Goal: Transaction & Acquisition: Purchase product/service

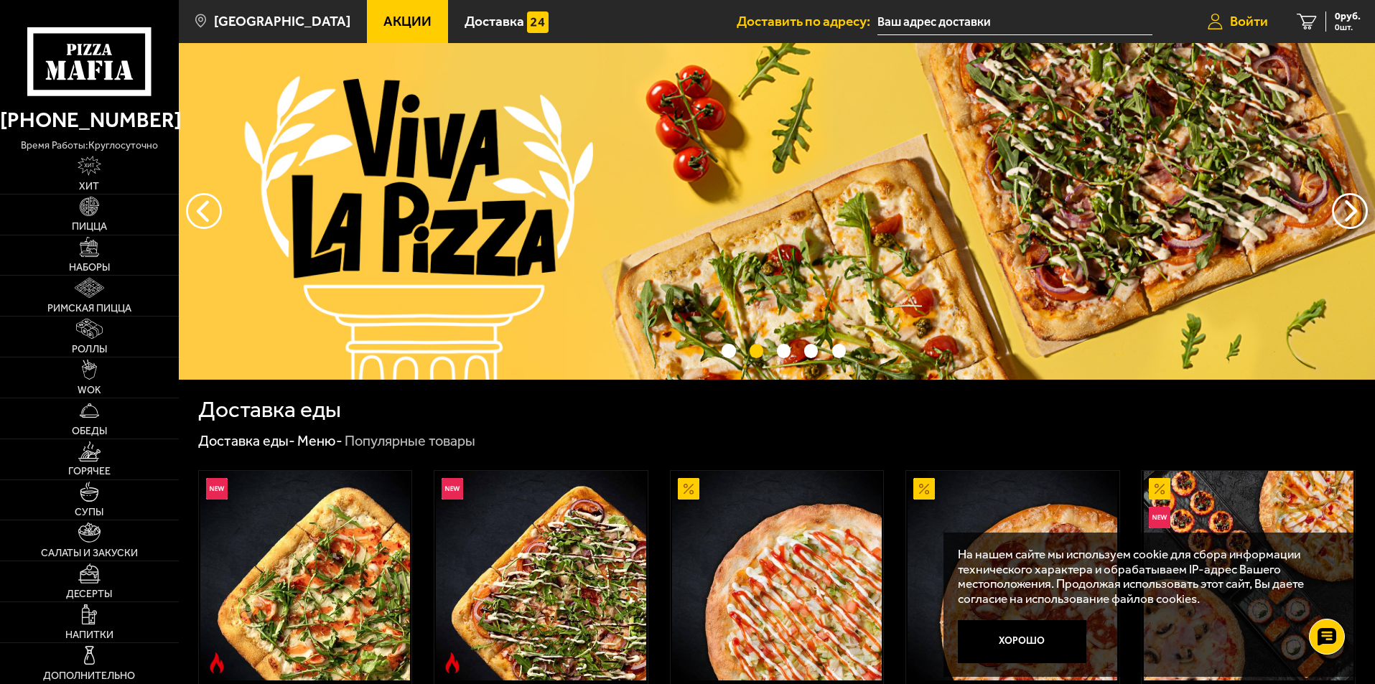
click at [1254, 17] on span "Войти" at bounding box center [1249, 21] width 38 height 14
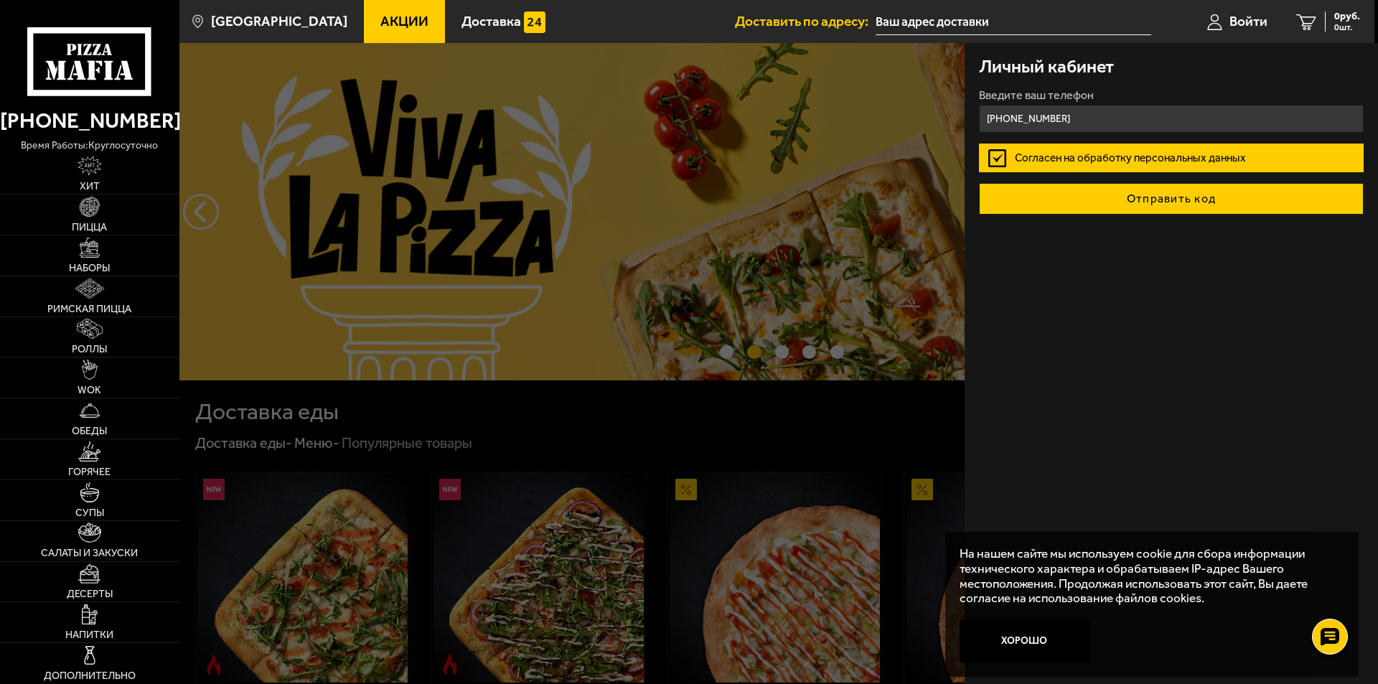
type input "[PHONE_NUMBER]"
click at [1122, 205] on button "Отправить код" at bounding box center [1171, 199] width 385 height 32
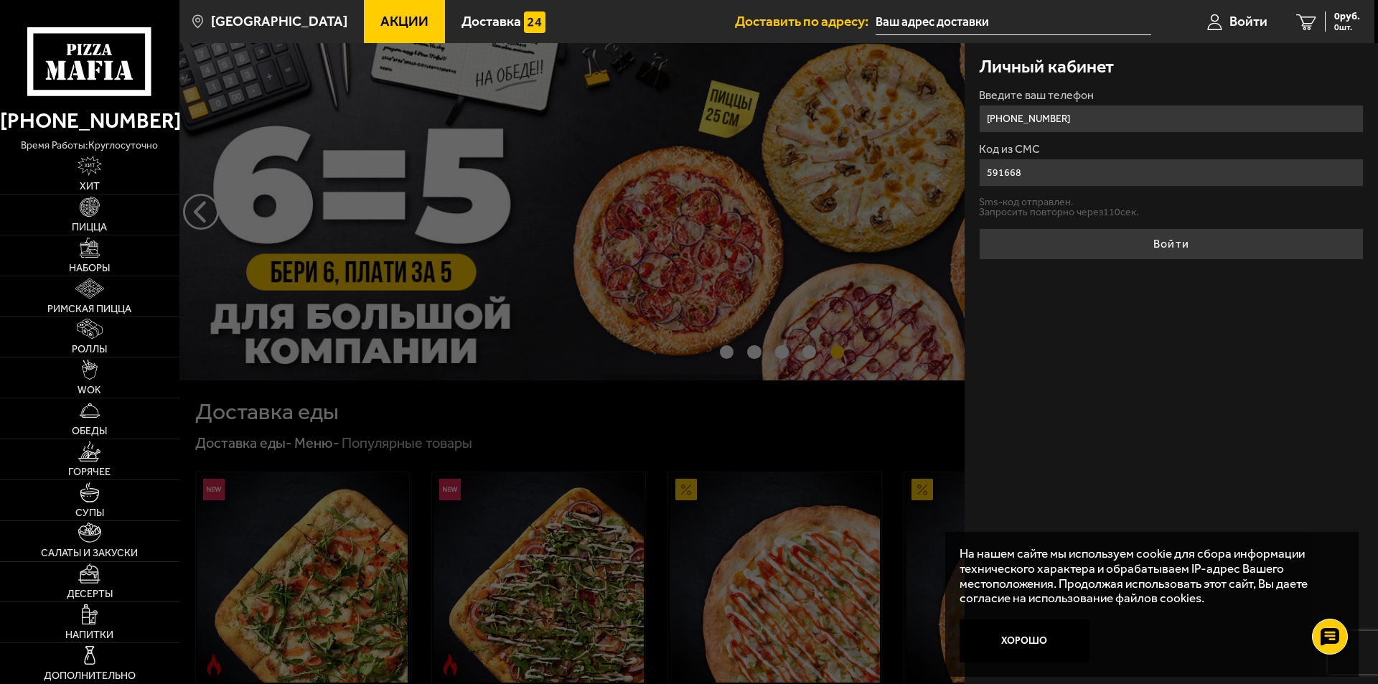
type input "591668"
click at [1160, 242] on button "Войти" at bounding box center [1171, 244] width 385 height 32
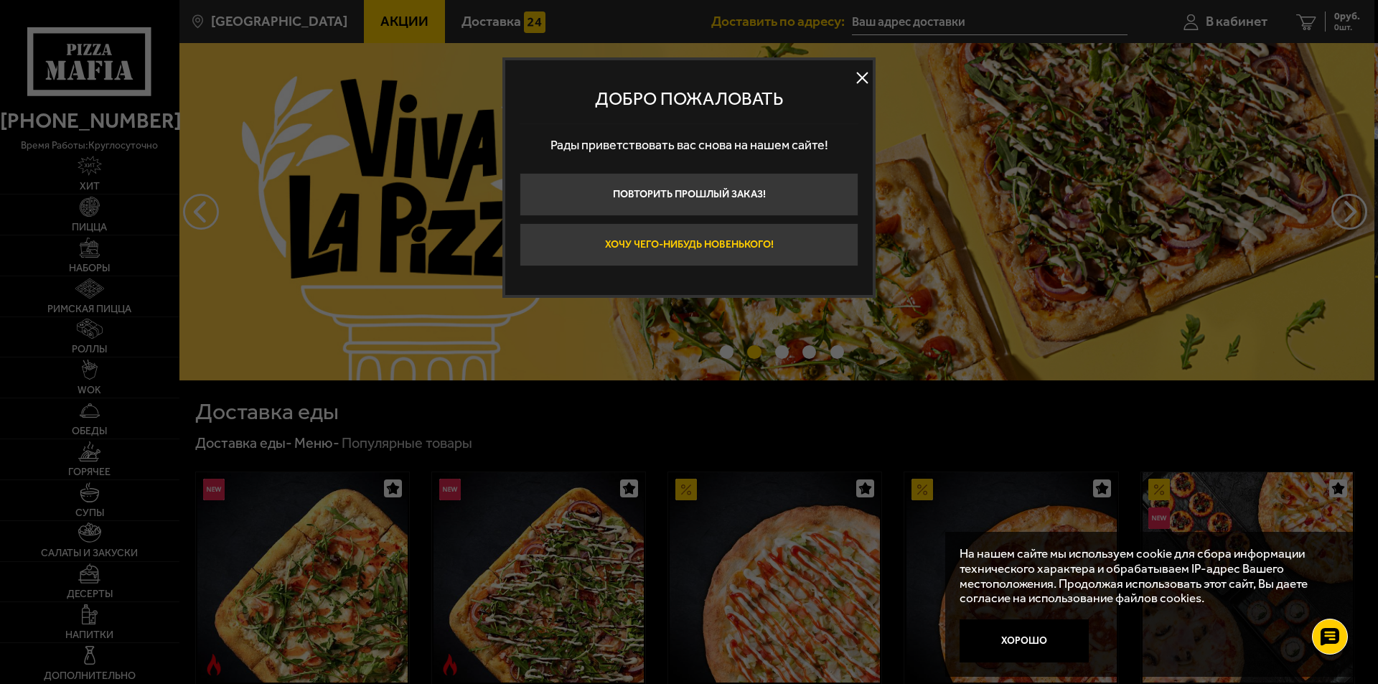
click at [676, 248] on button "Хочу чего-нибудь новенького!" at bounding box center [689, 244] width 339 height 43
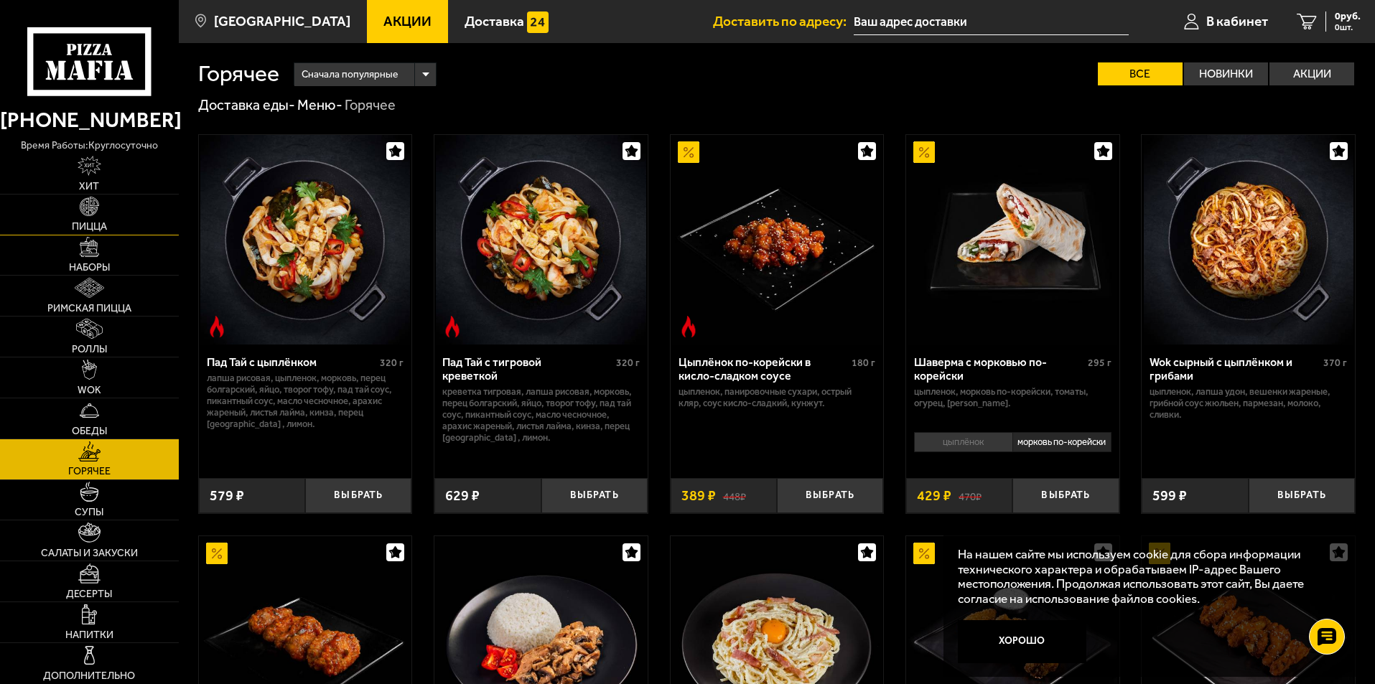
click at [88, 212] on img at bounding box center [90, 207] width 20 height 20
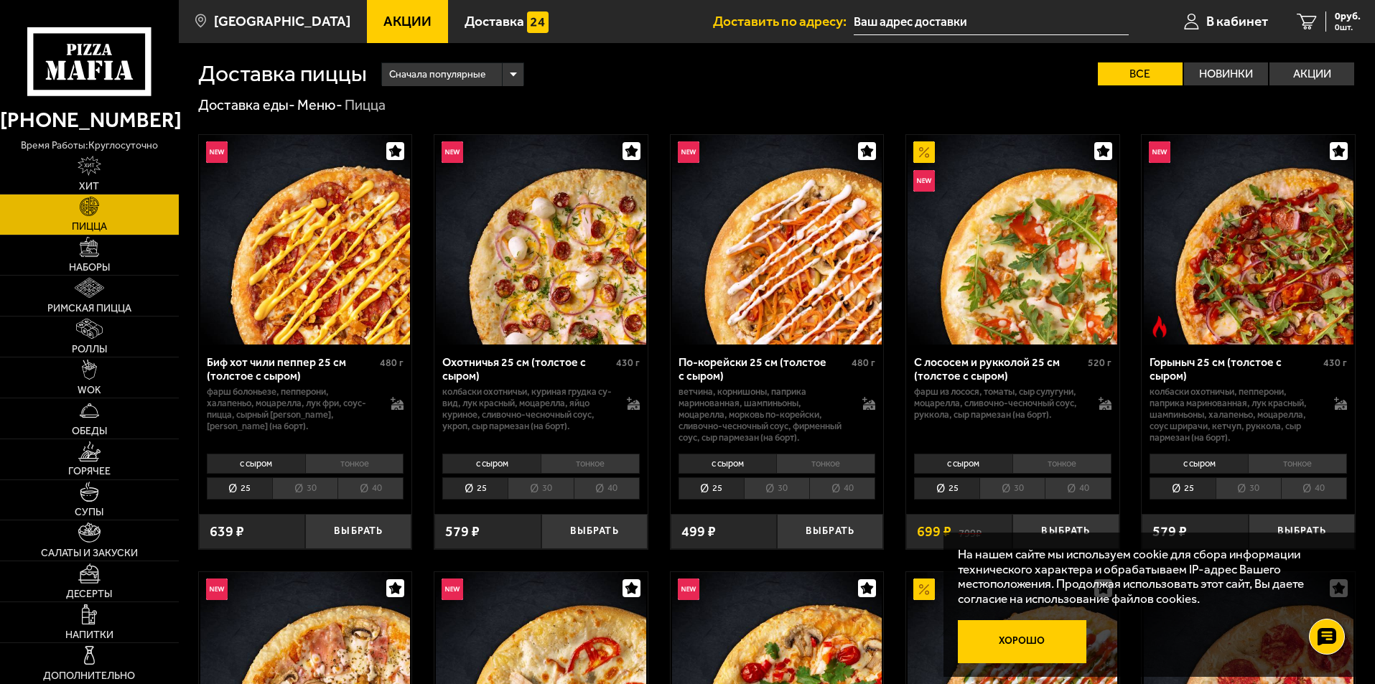
click at [1070, 643] on button "Хорошо" at bounding box center [1022, 641] width 129 height 43
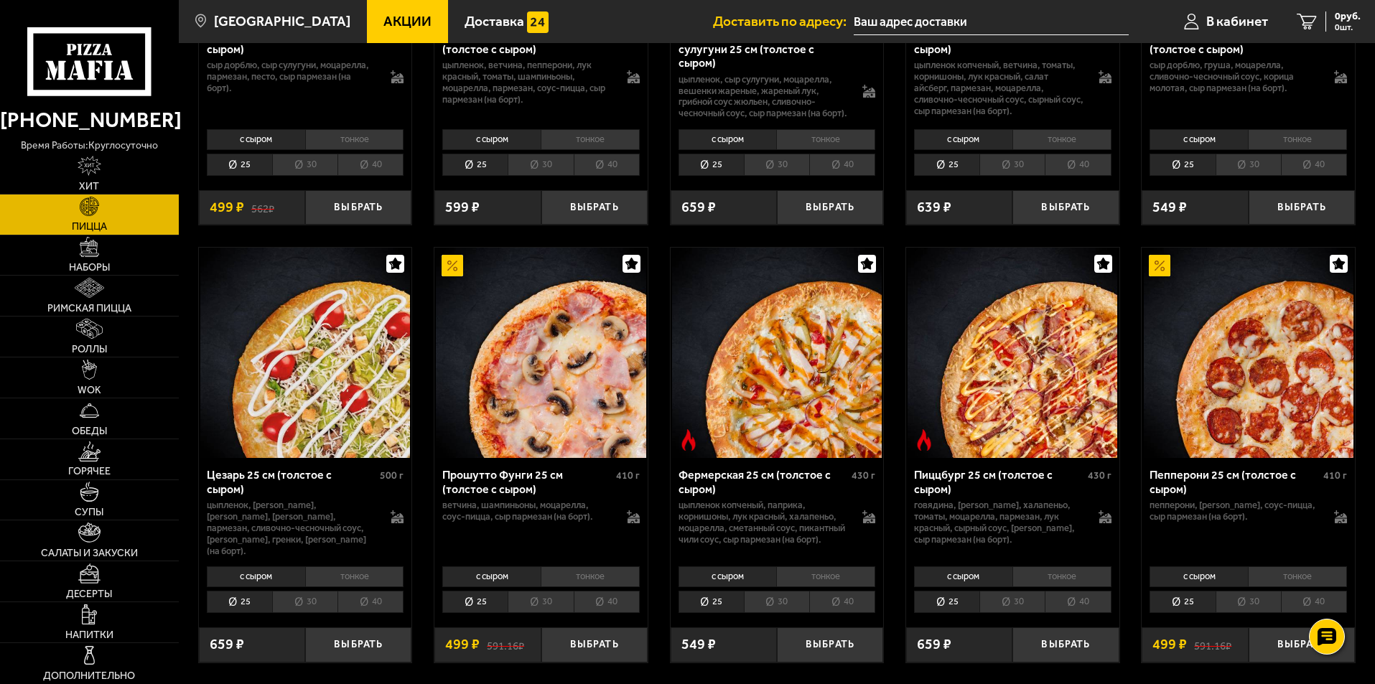
scroll to position [1436, 0]
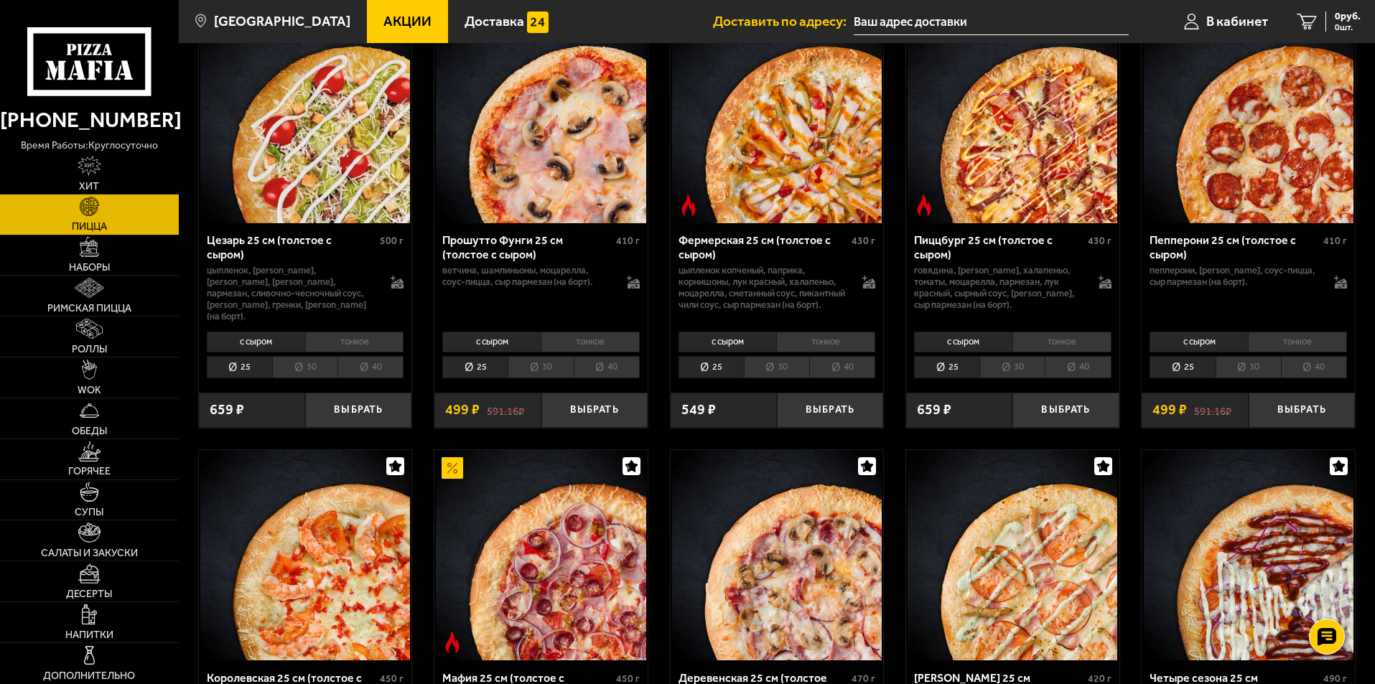
click at [775, 371] on li "30" at bounding box center [776, 367] width 65 height 22
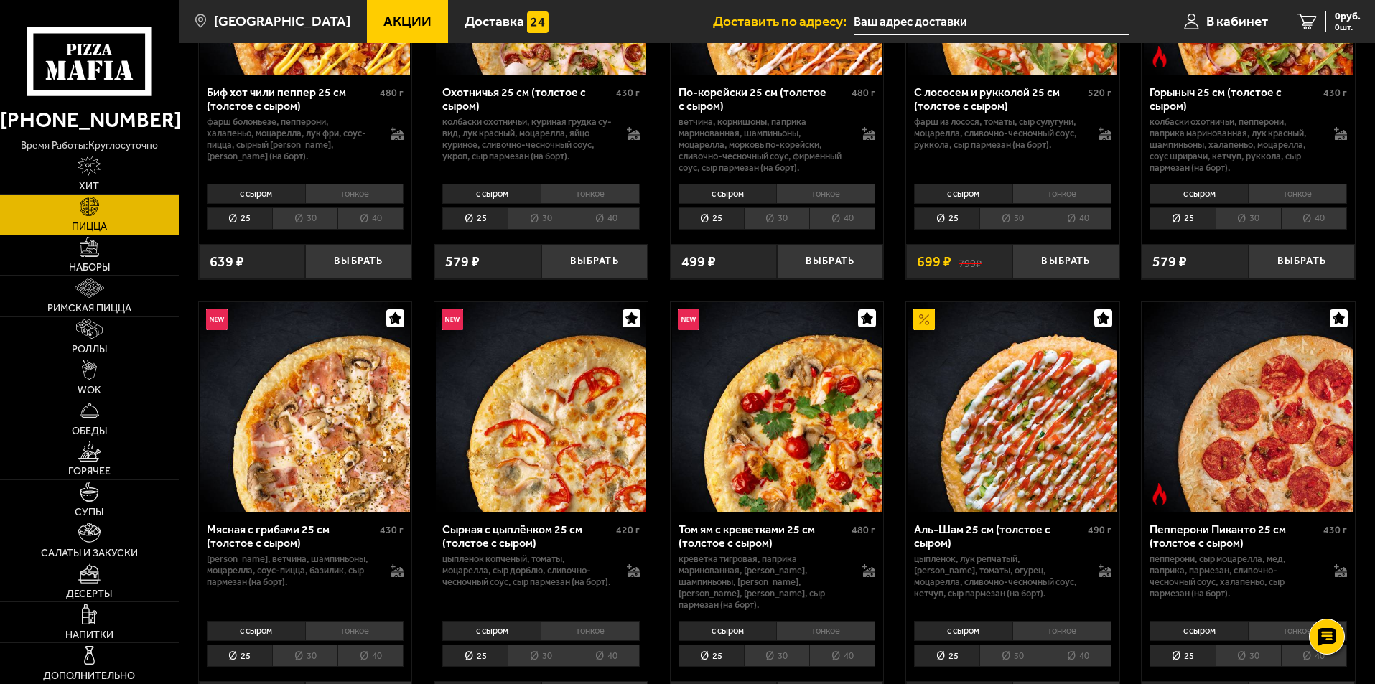
scroll to position [431, 0]
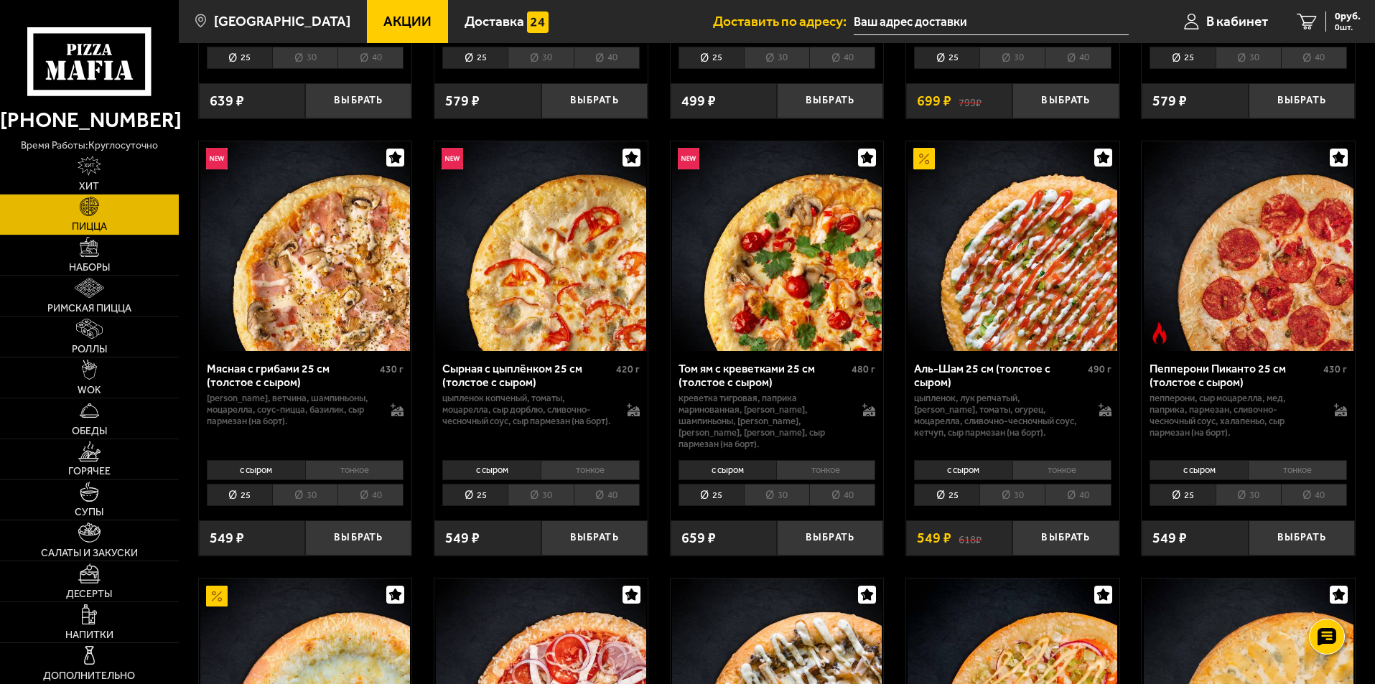
click at [300, 484] on li "30" at bounding box center [304, 495] width 65 height 22
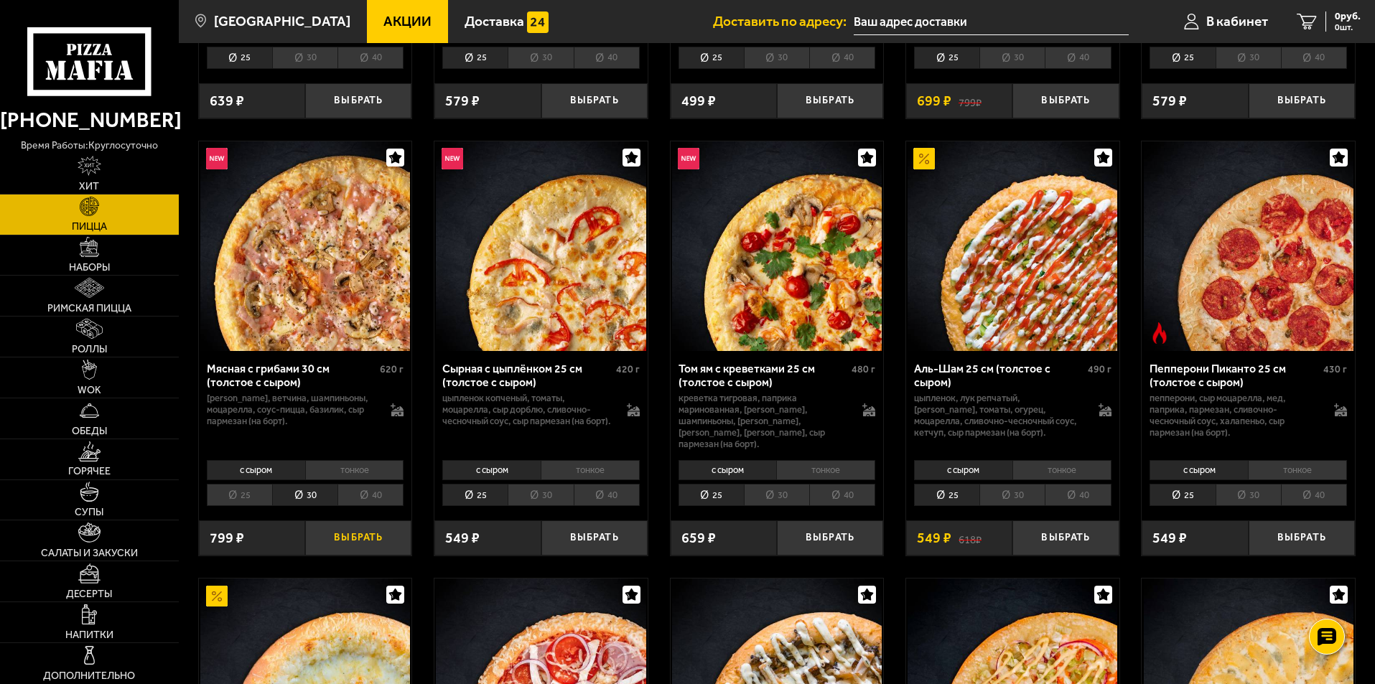
click at [358, 525] on button "Выбрать" at bounding box center [358, 537] width 106 height 35
click at [551, 487] on li "30" at bounding box center [540, 495] width 65 height 22
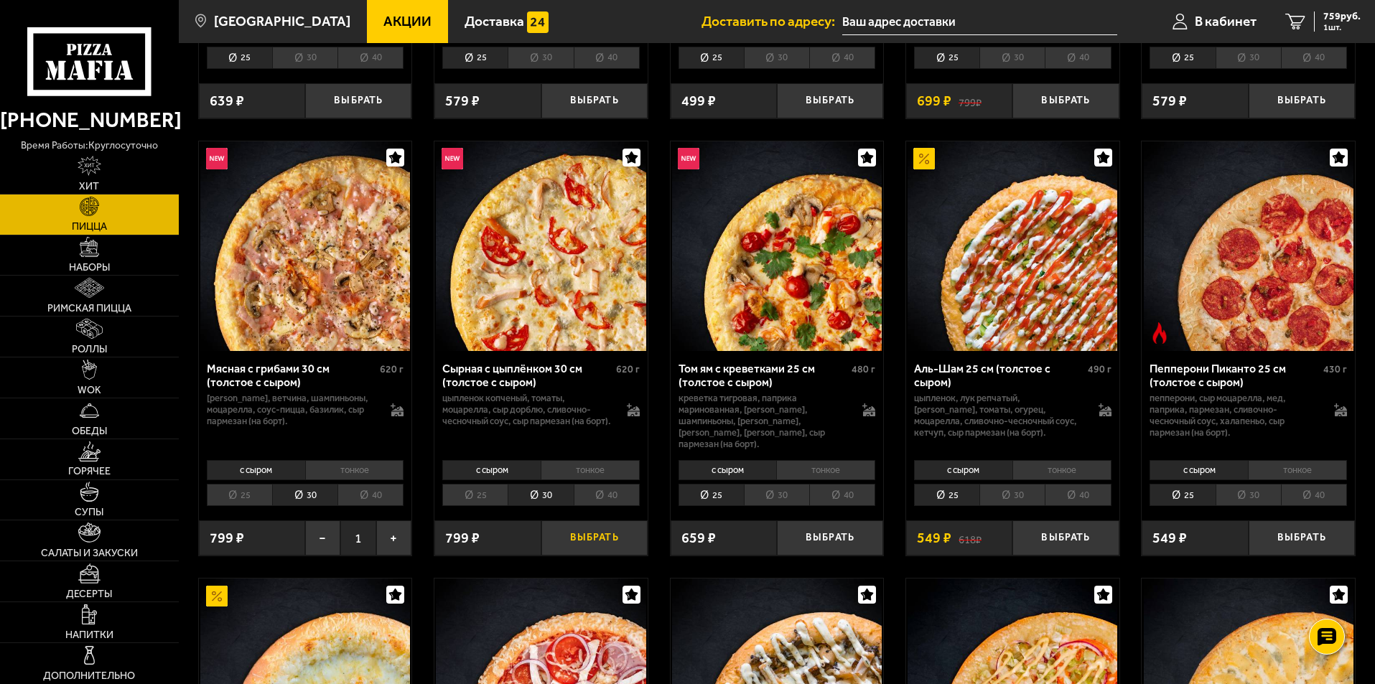
click at [603, 524] on button "Выбрать" at bounding box center [594, 537] width 106 height 35
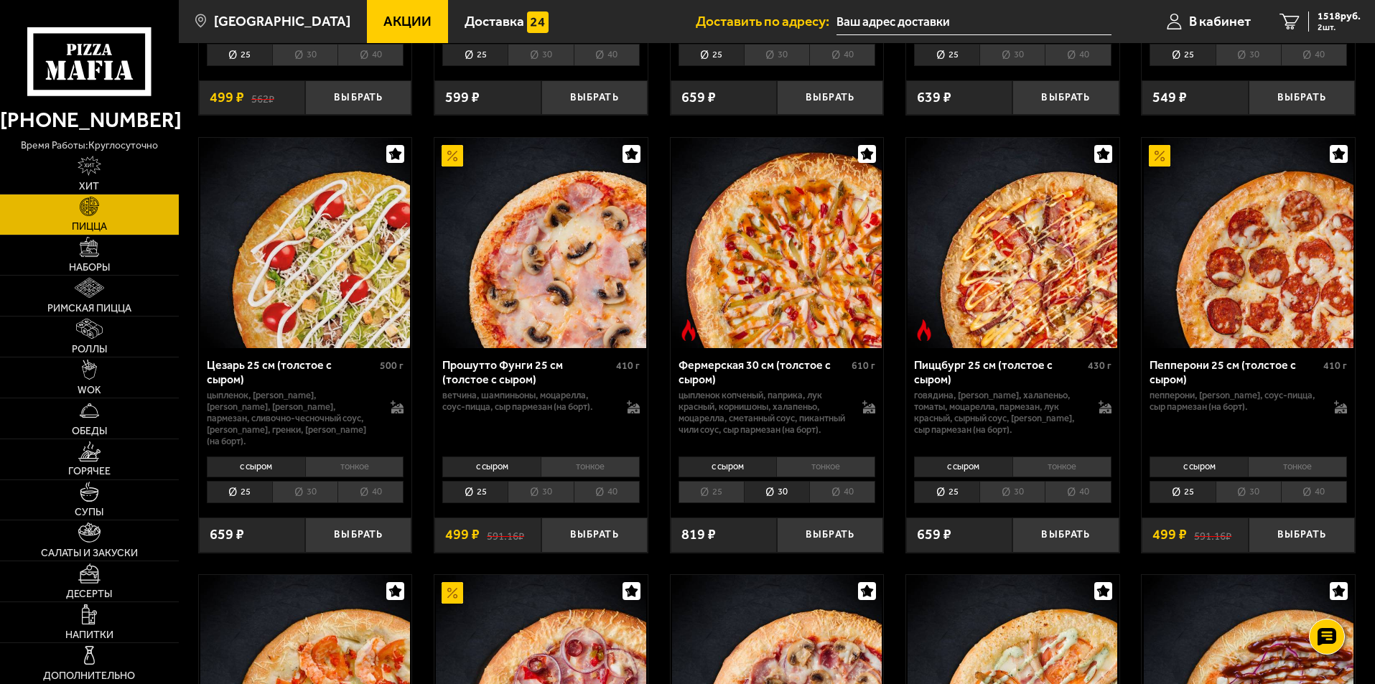
scroll to position [1364, 0]
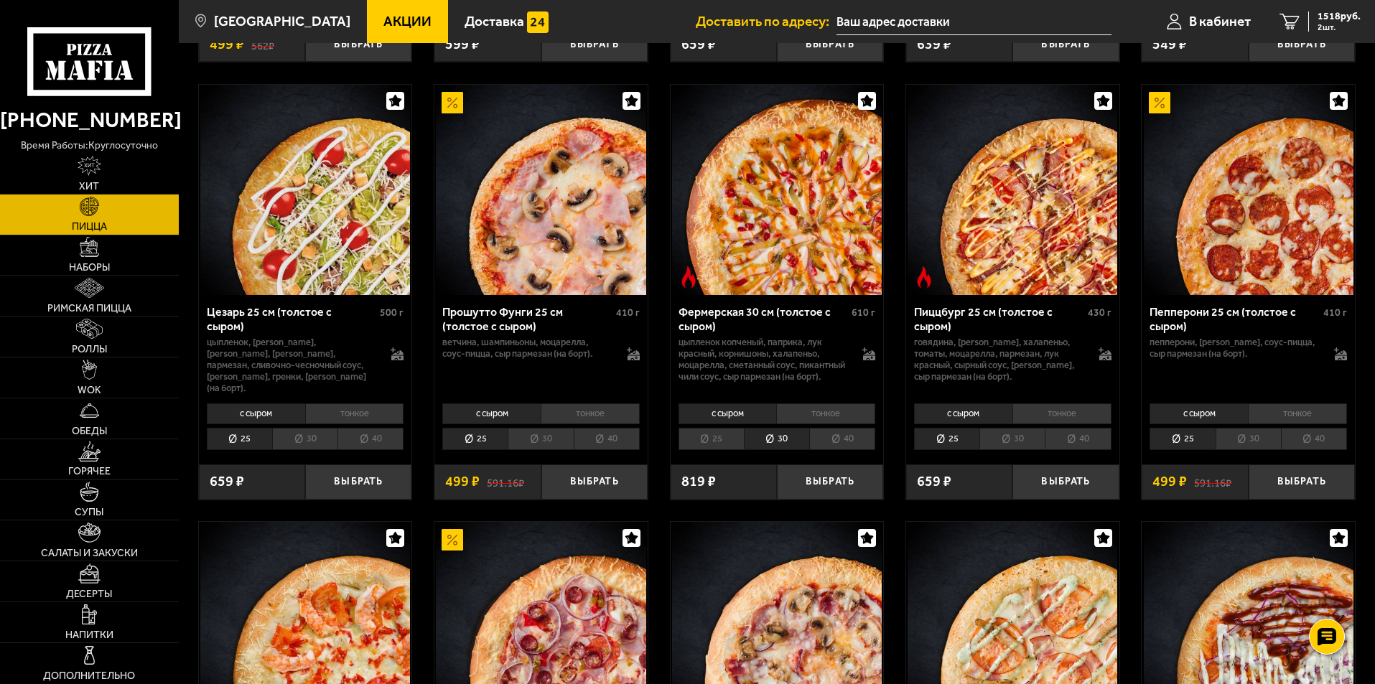
click at [785, 440] on li "30" at bounding box center [776, 439] width 65 height 22
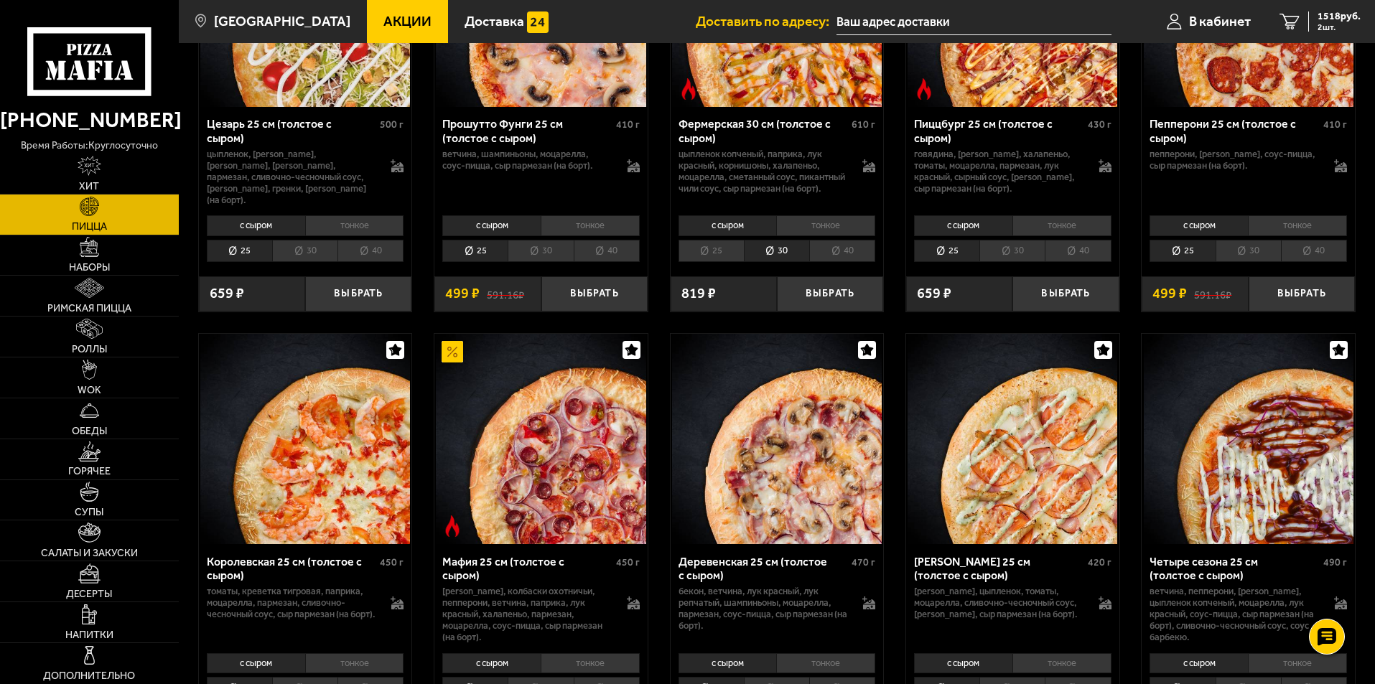
scroll to position [1436, 0]
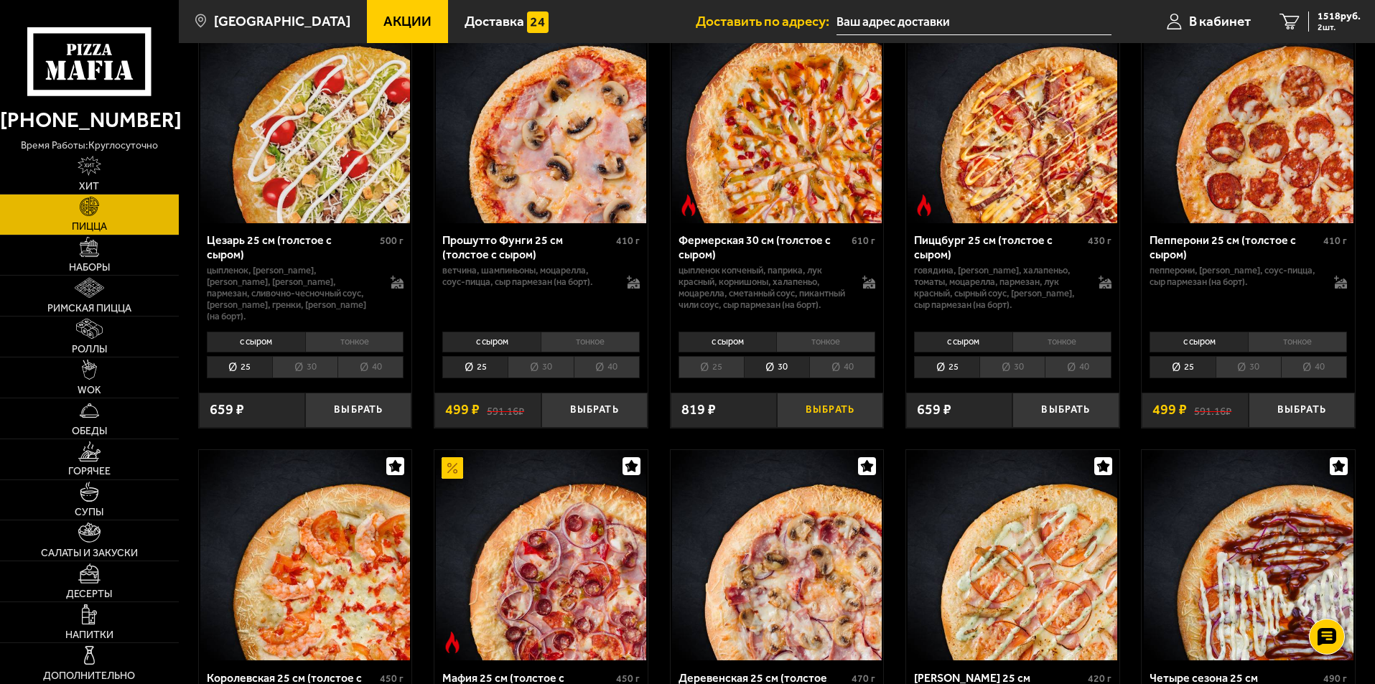
click at [830, 411] on button "Выбрать" at bounding box center [830, 410] width 106 height 35
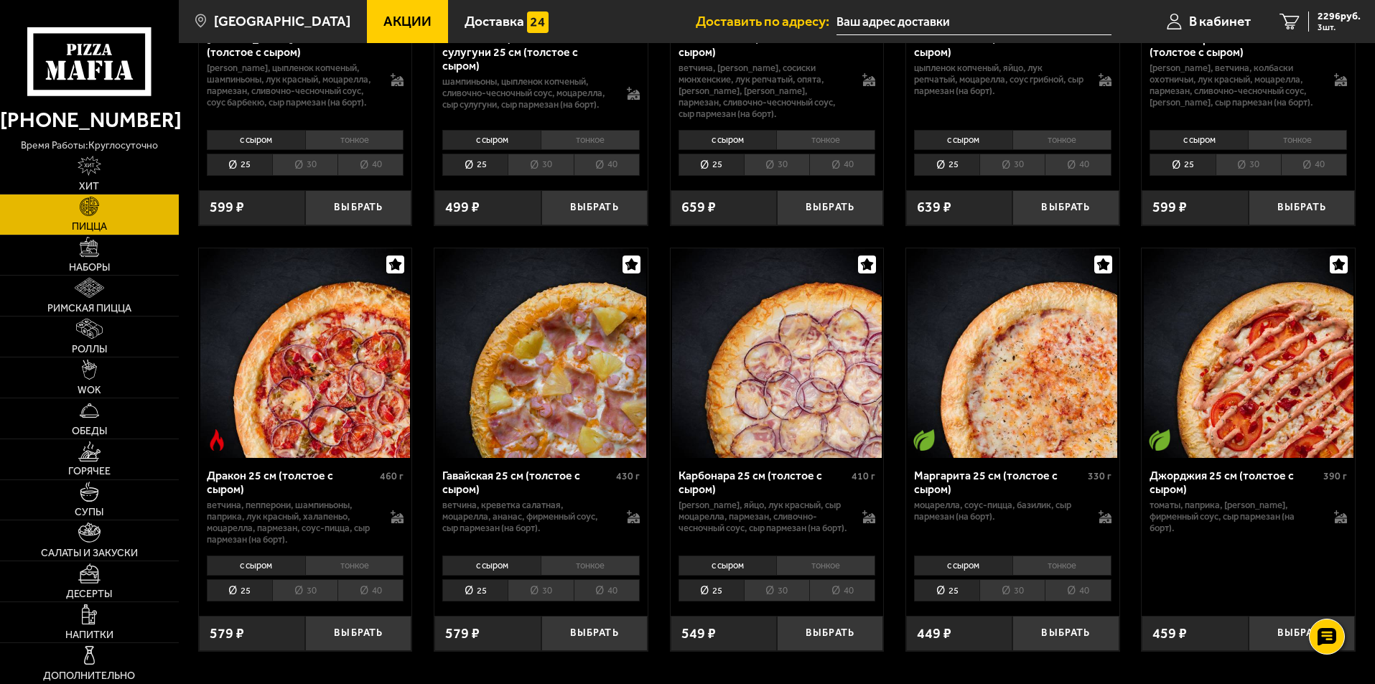
scroll to position [2656, 0]
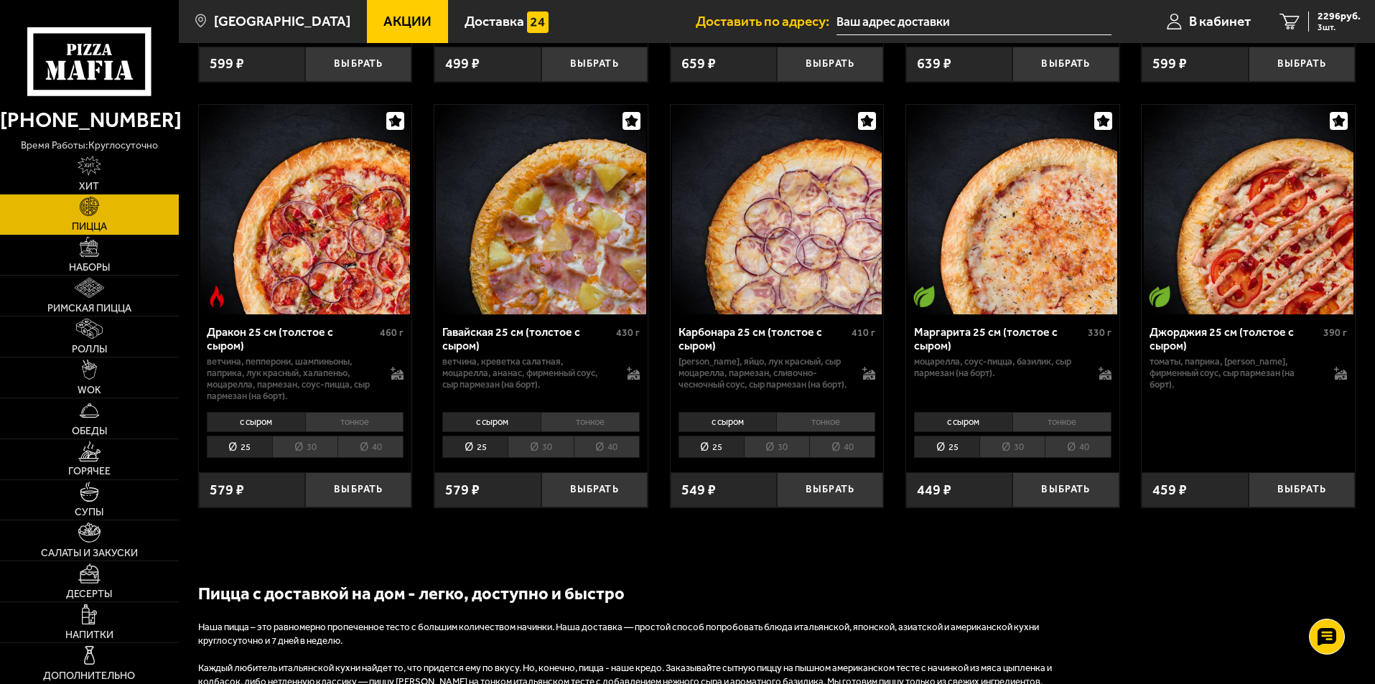
click at [786, 452] on li "30" at bounding box center [776, 447] width 65 height 22
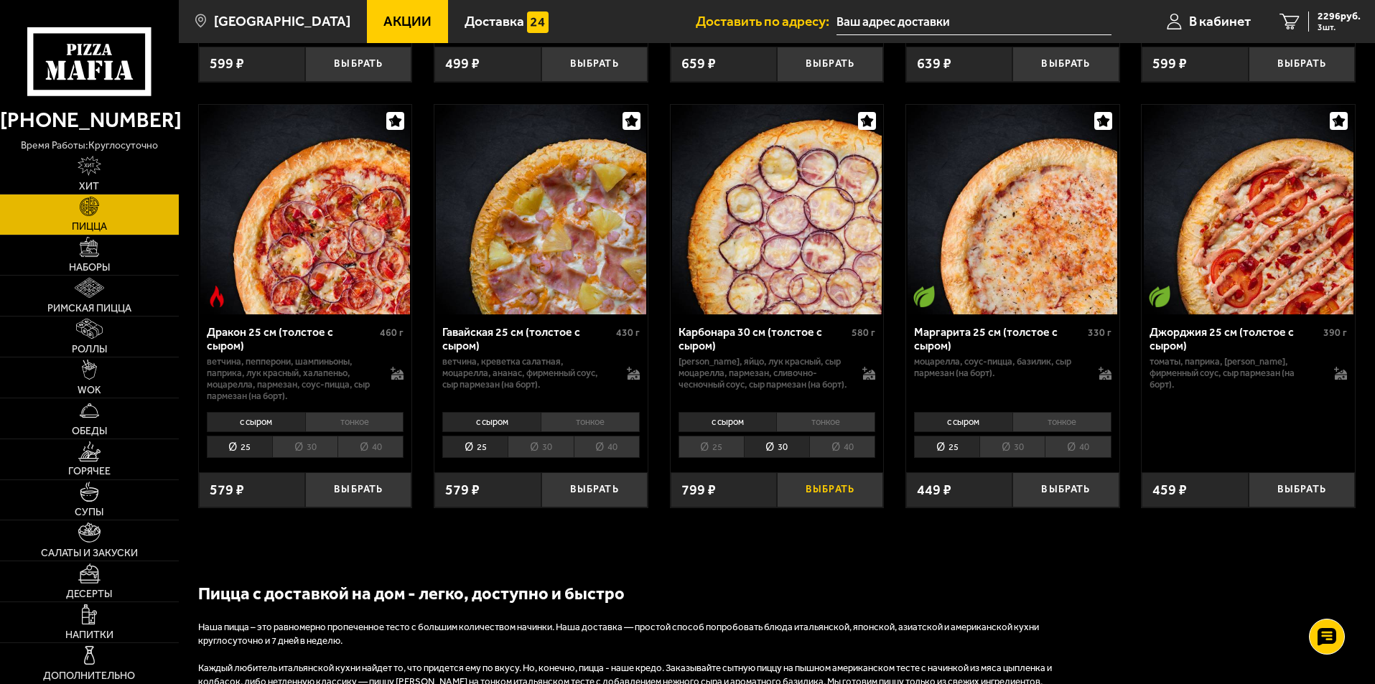
click at [840, 494] on button "Выбрать" at bounding box center [830, 489] width 106 height 35
click at [1333, 16] on span "3055 руб." at bounding box center [1338, 16] width 43 height 10
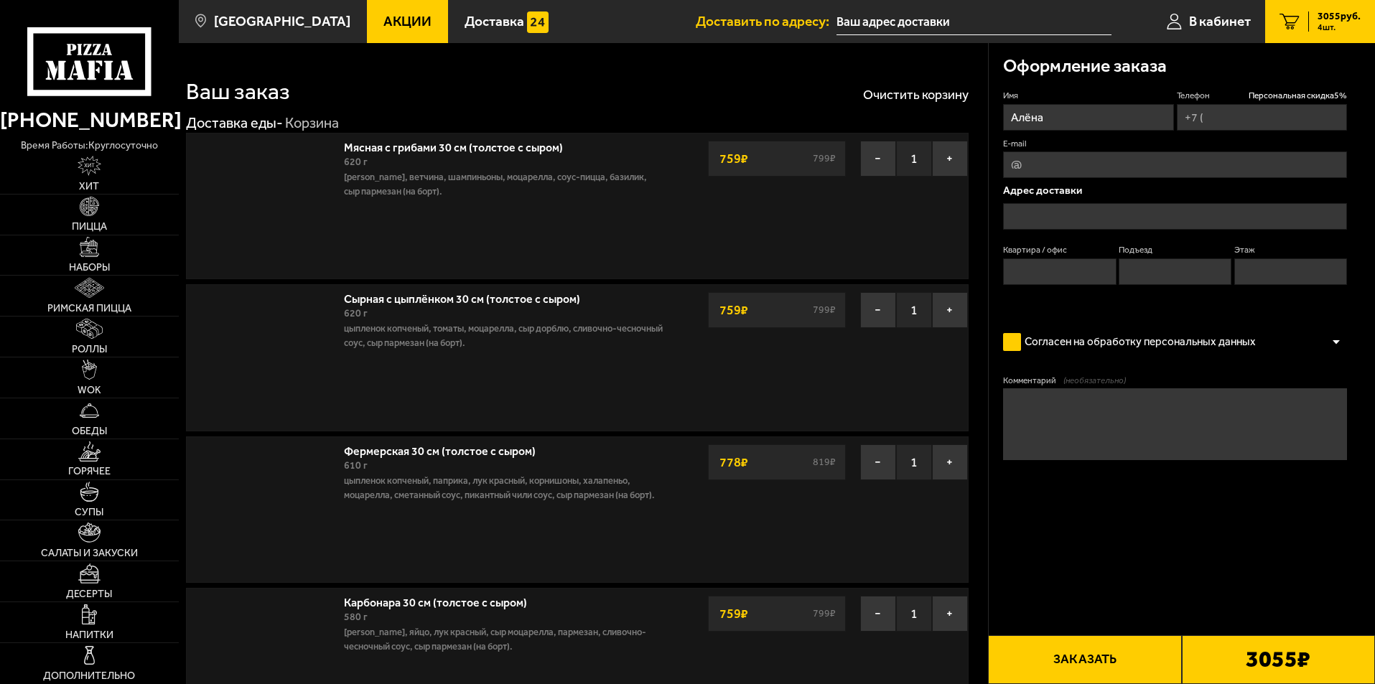
type input "[PHONE_NUMBER]"
type input "[STREET_ADDRESS]"
type input "42"
type input "1"
type input "4"
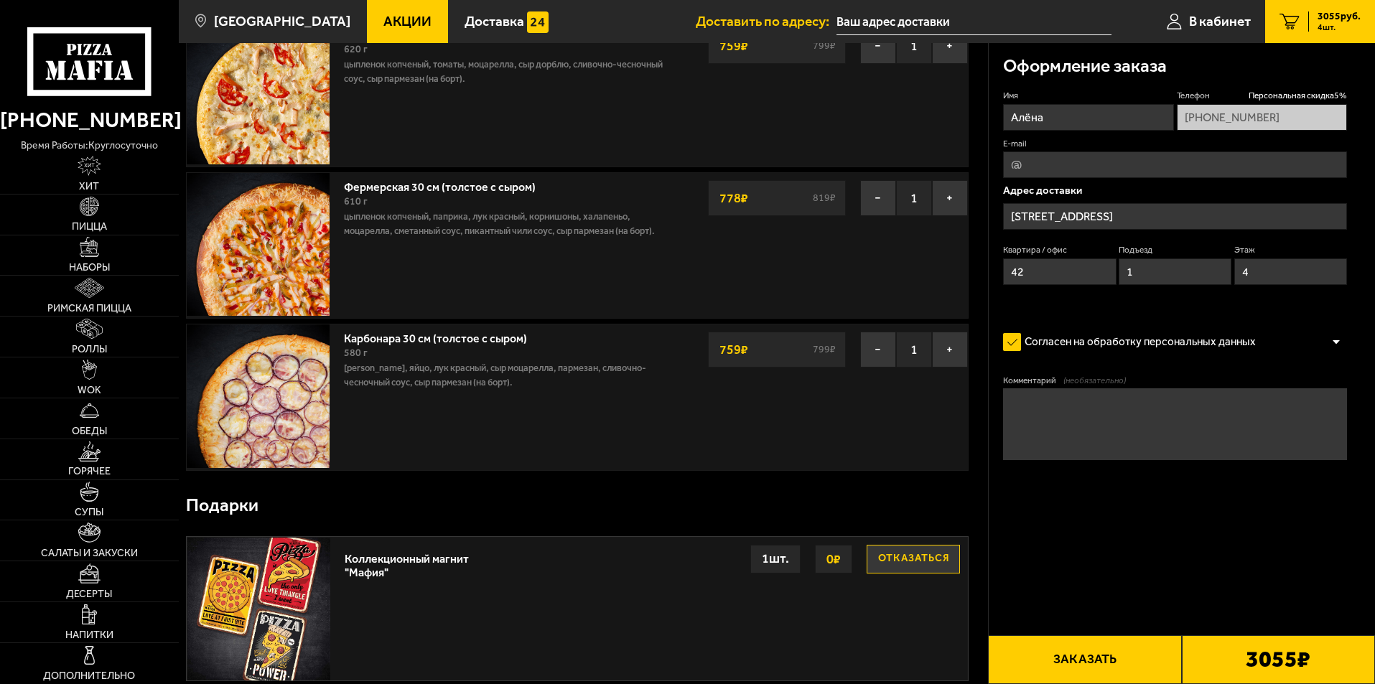
scroll to position [287, 0]
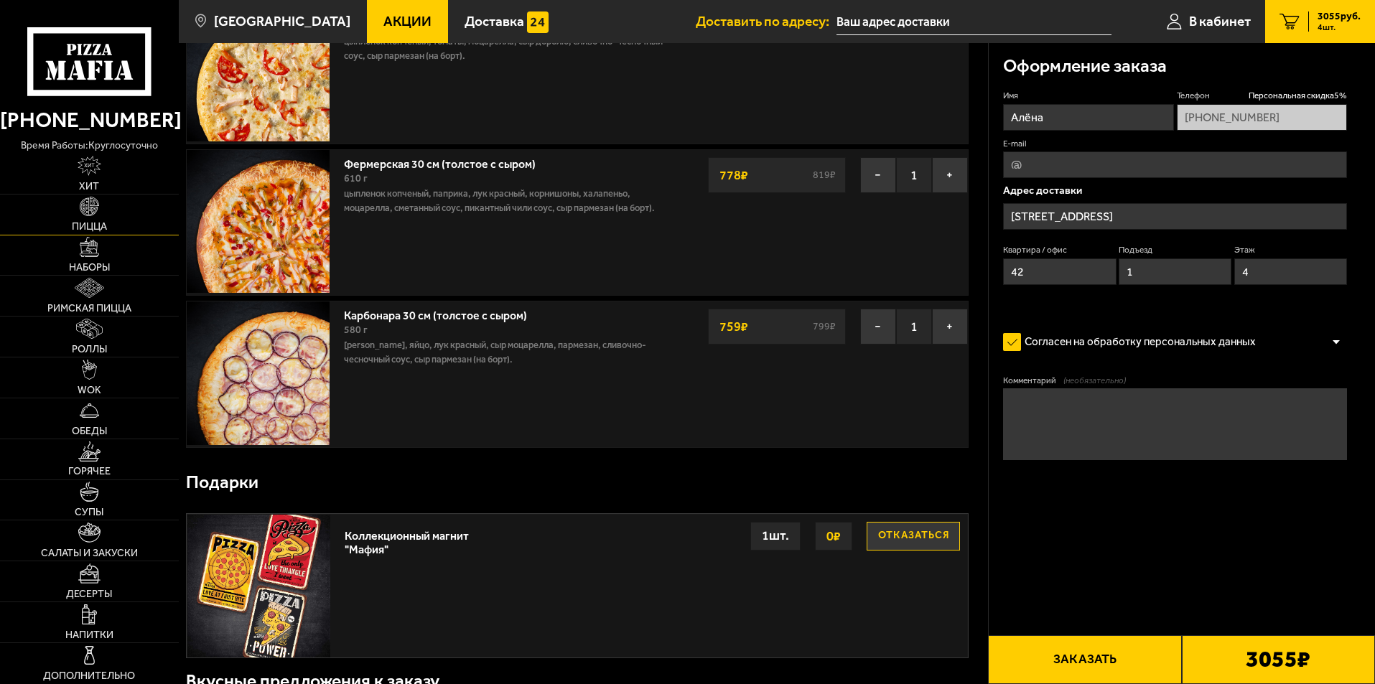
click at [88, 205] on img at bounding box center [90, 207] width 20 height 20
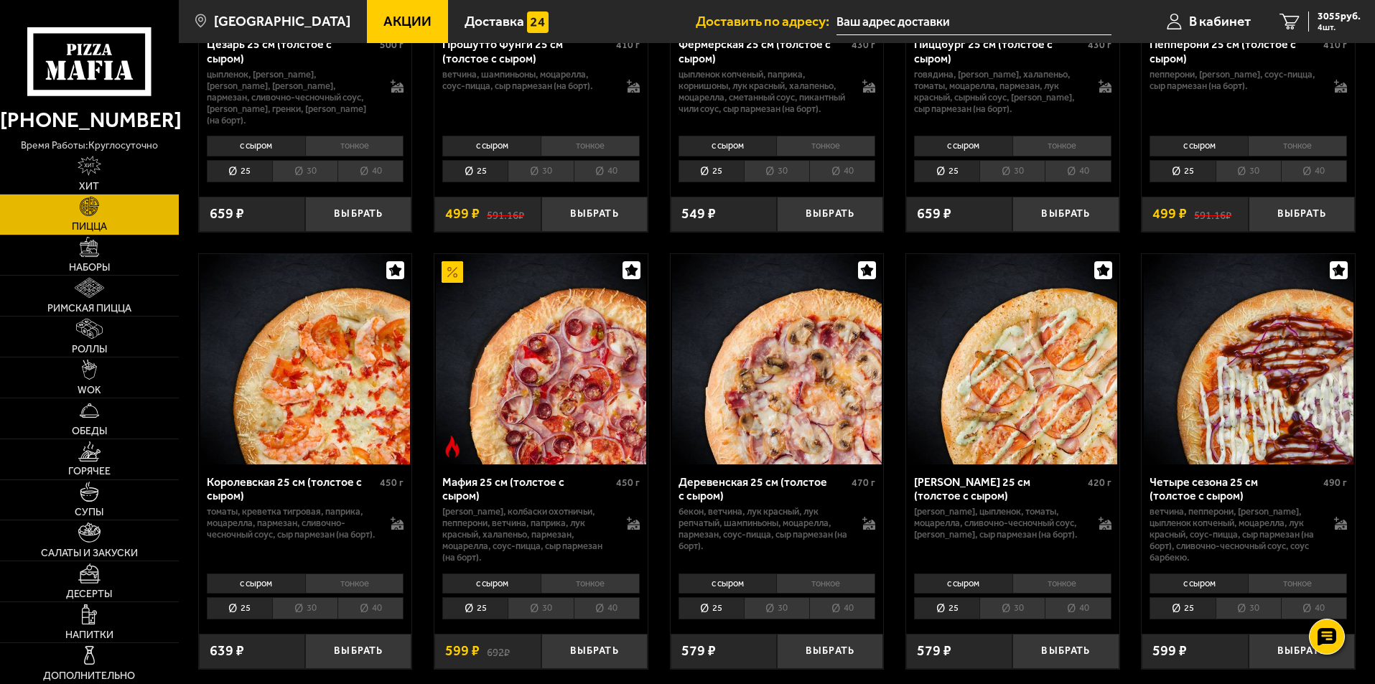
scroll to position [1723, 0]
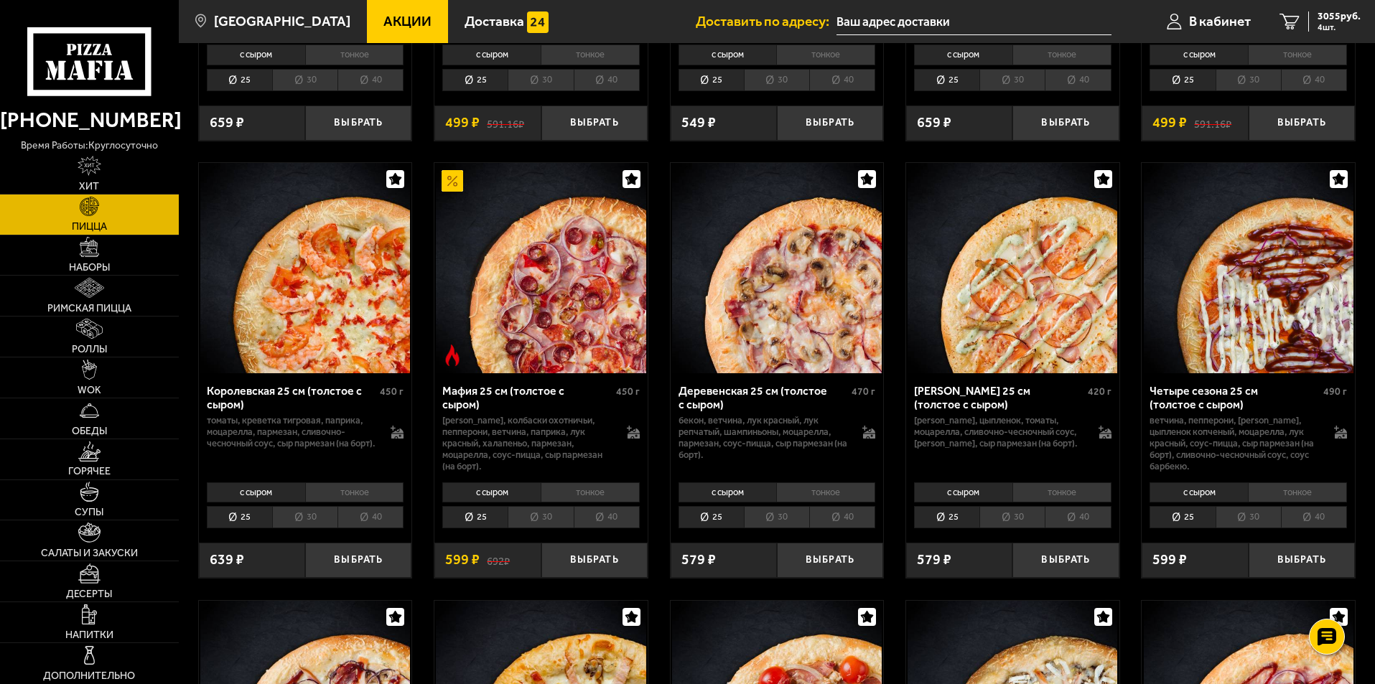
click at [543, 519] on li "30" at bounding box center [540, 517] width 65 height 22
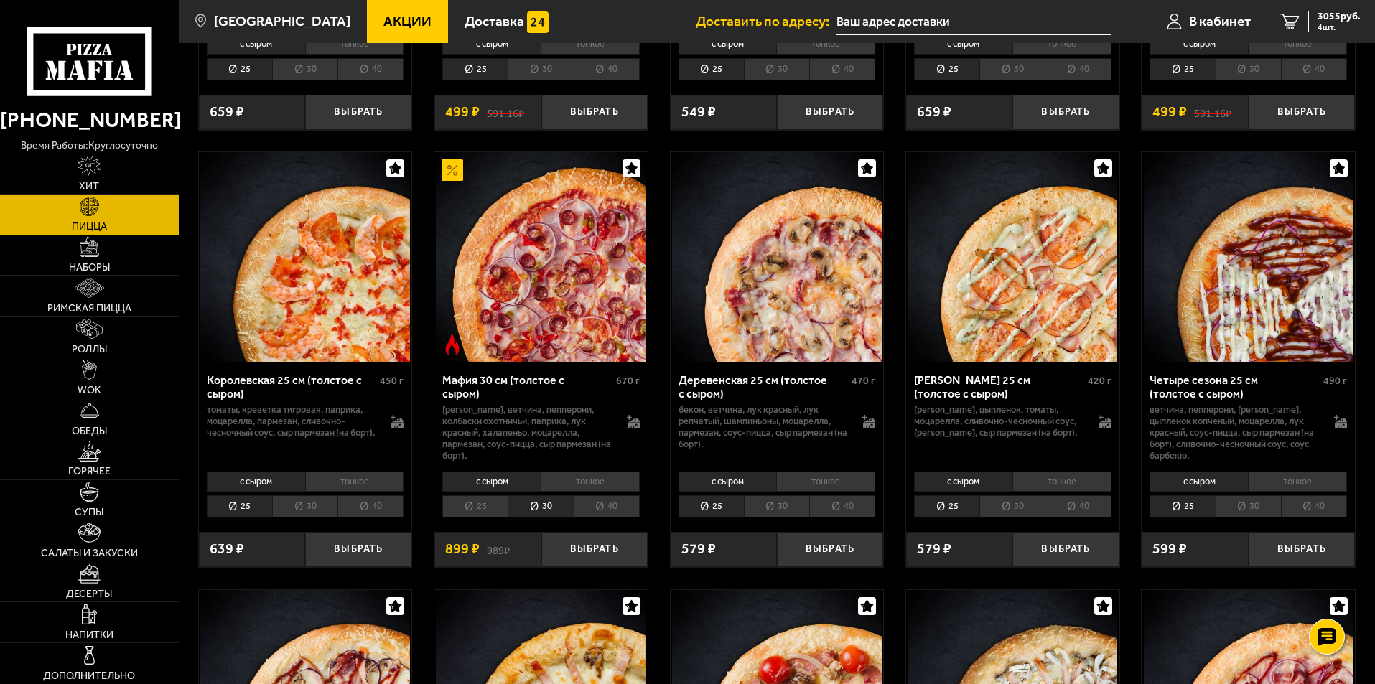
scroll to position [1866, 0]
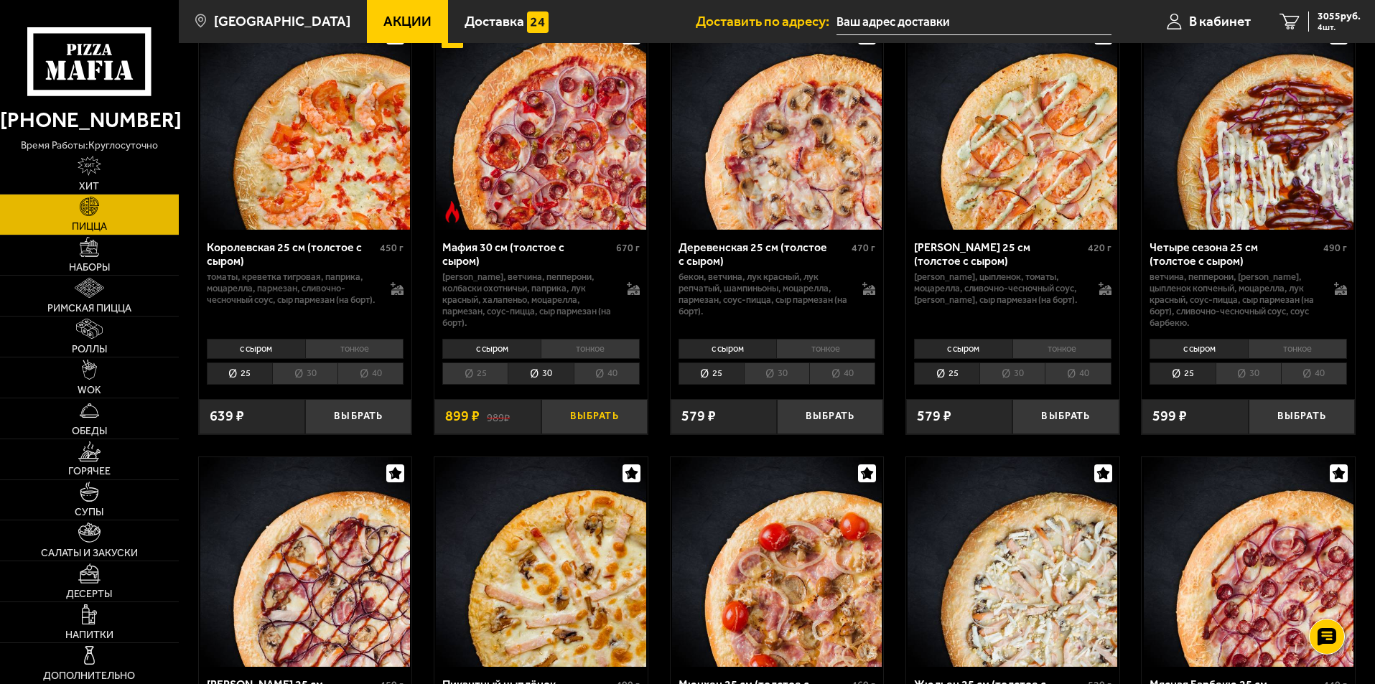
click at [603, 421] on button "Выбрать" at bounding box center [594, 416] width 106 height 35
click at [1319, 18] on span "3954 руб." at bounding box center [1338, 16] width 43 height 10
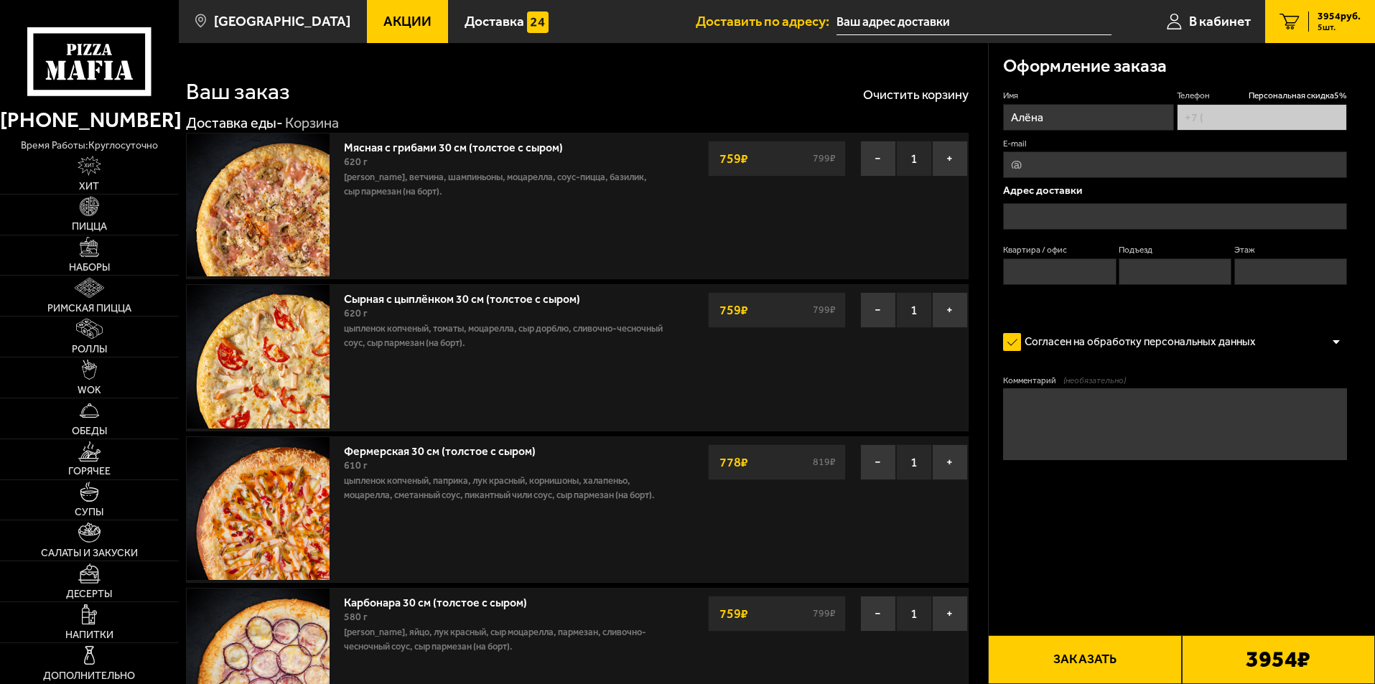
type input "[PHONE_NUMBER]"
type input "[STREET_ADDRESS]"
type input "42"
type input "1"
type input "4"
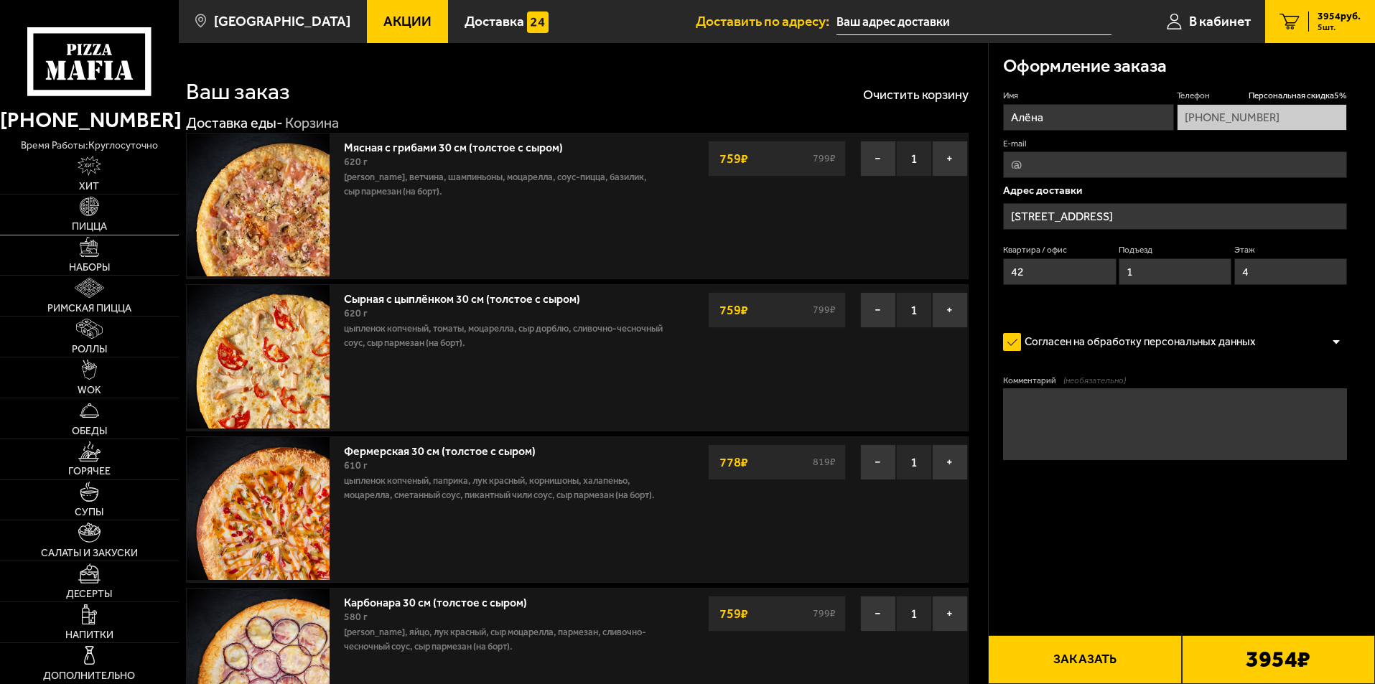
click at [90, 212] on img at bounding box center [90, 207] width 20 height 20
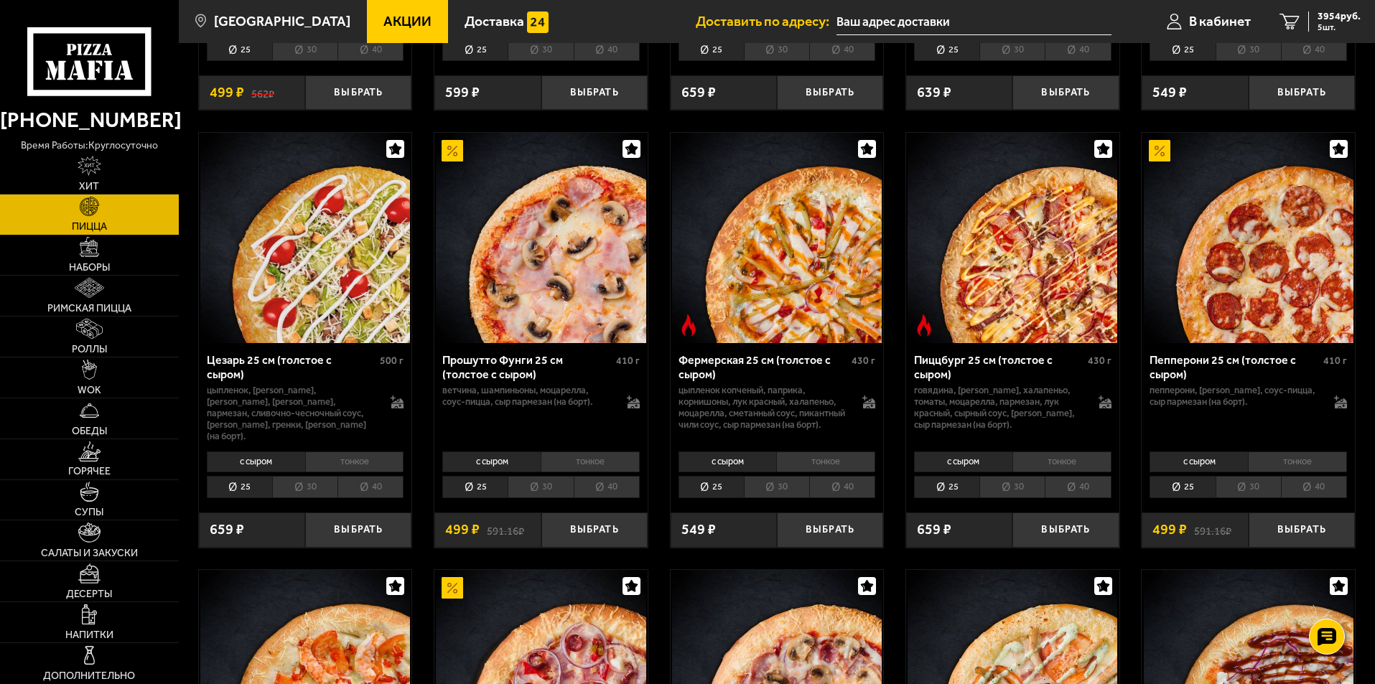
scroll to position [1436, 0]
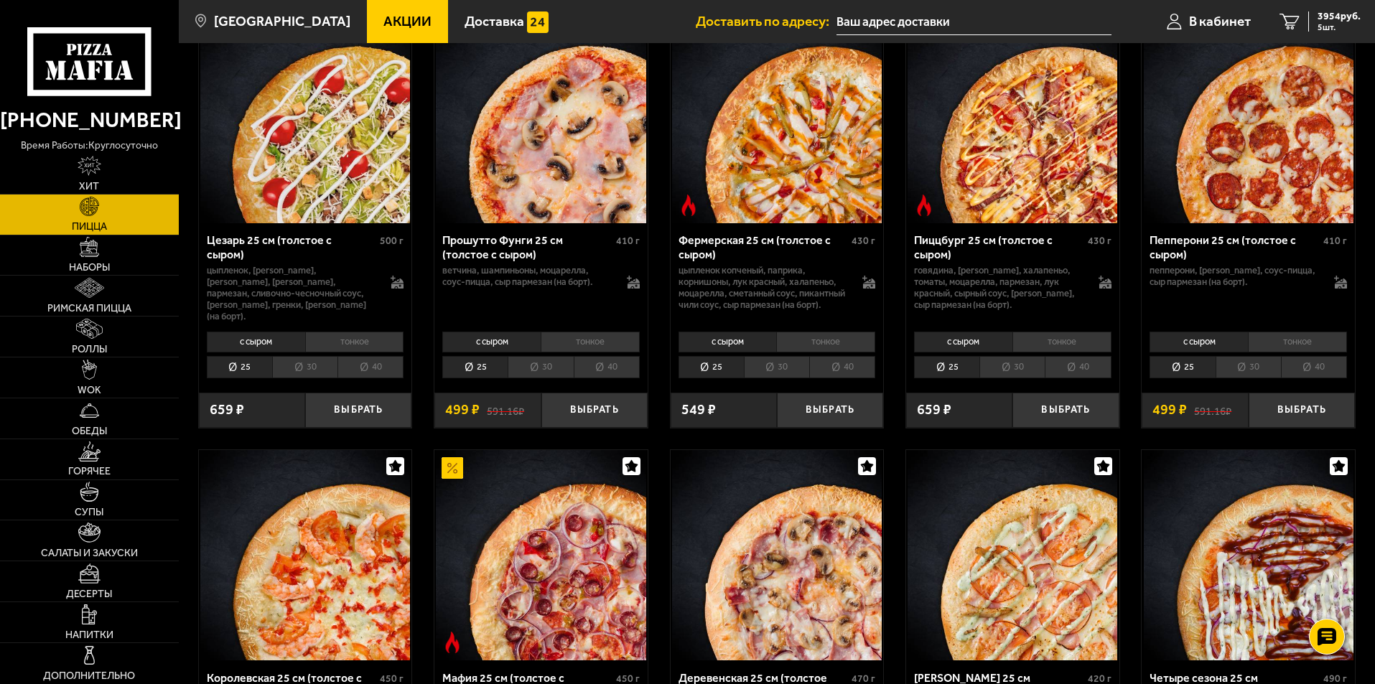
click at [1244, 373] on li "30" at bounding box center [1247, 367] width 65 height 22
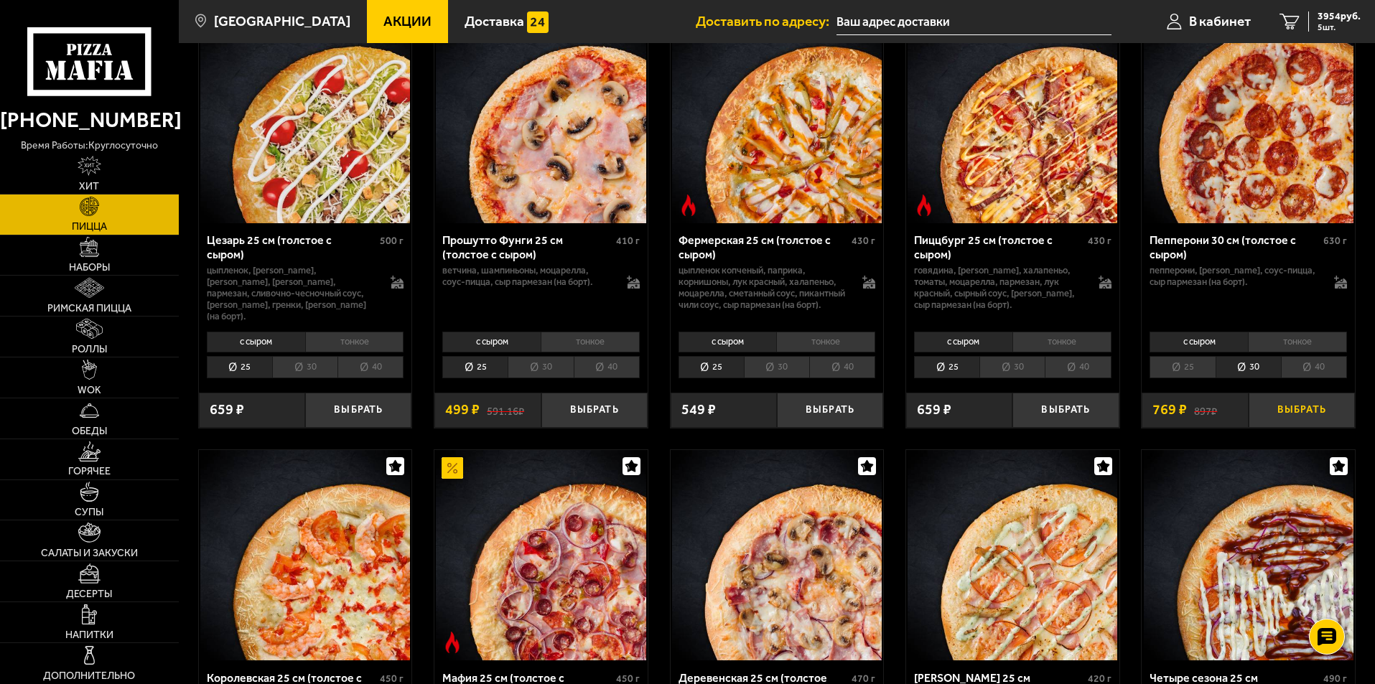
click at [1304, 411] on button "Выбрать" at bounding box center [1301, 410] width 106 height 35
click at [1322, 14] on span "4723 руб." at bounding box center [1338, 16] width 43 height 10
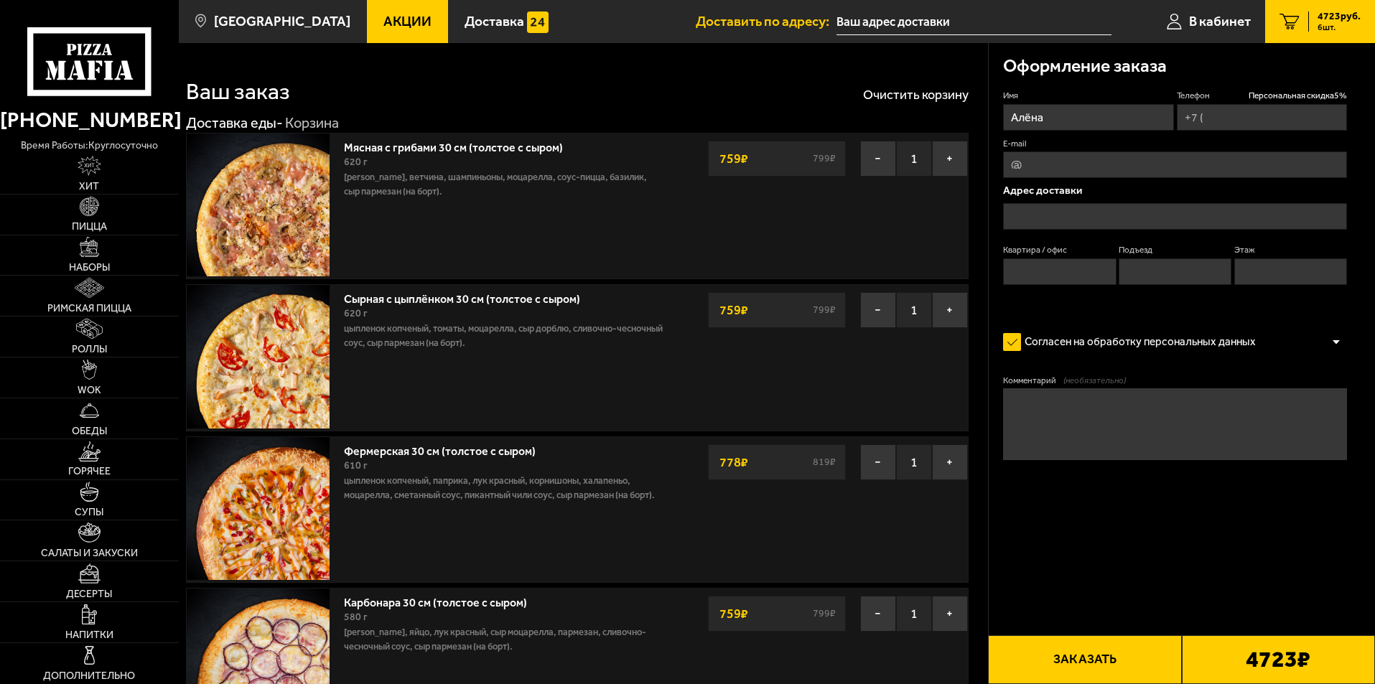
type input "[PHONE_NUMBER]"
type input "[STREET_ADDRESS]"
type input "42"
type input "1"
type input "4"
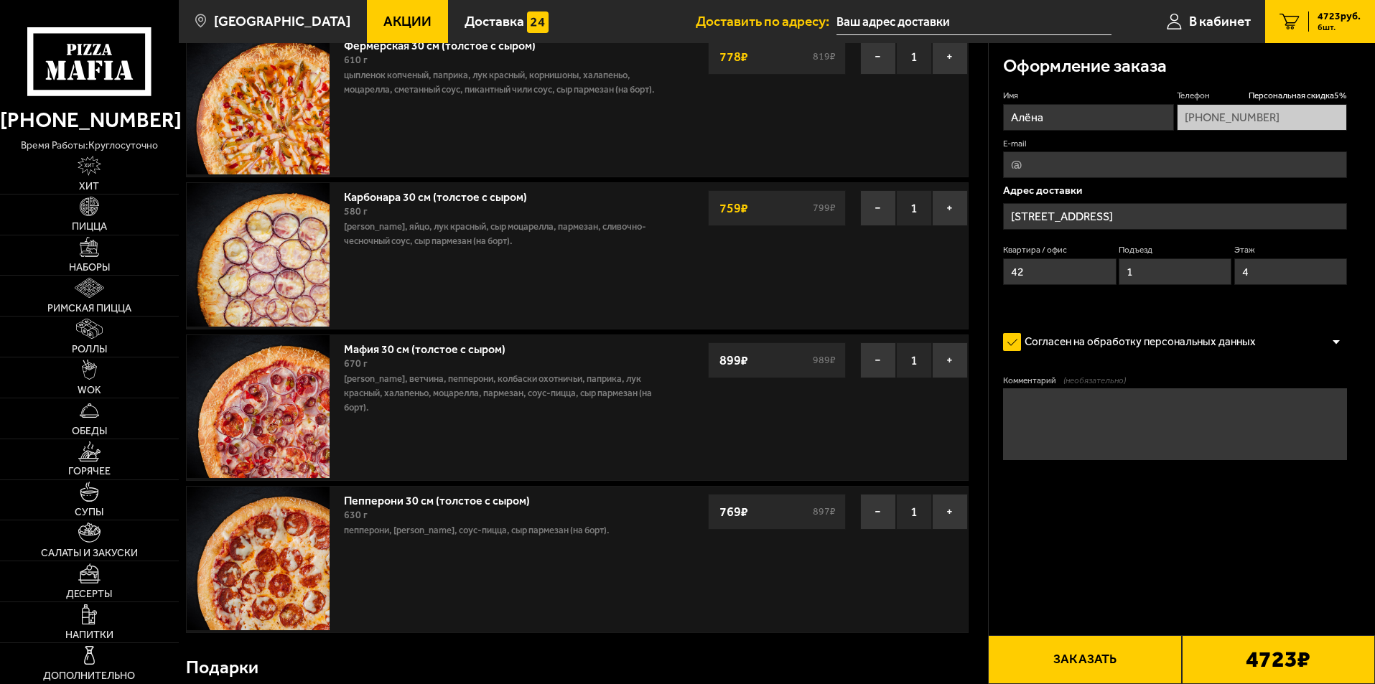
scroll to position [431, 0]
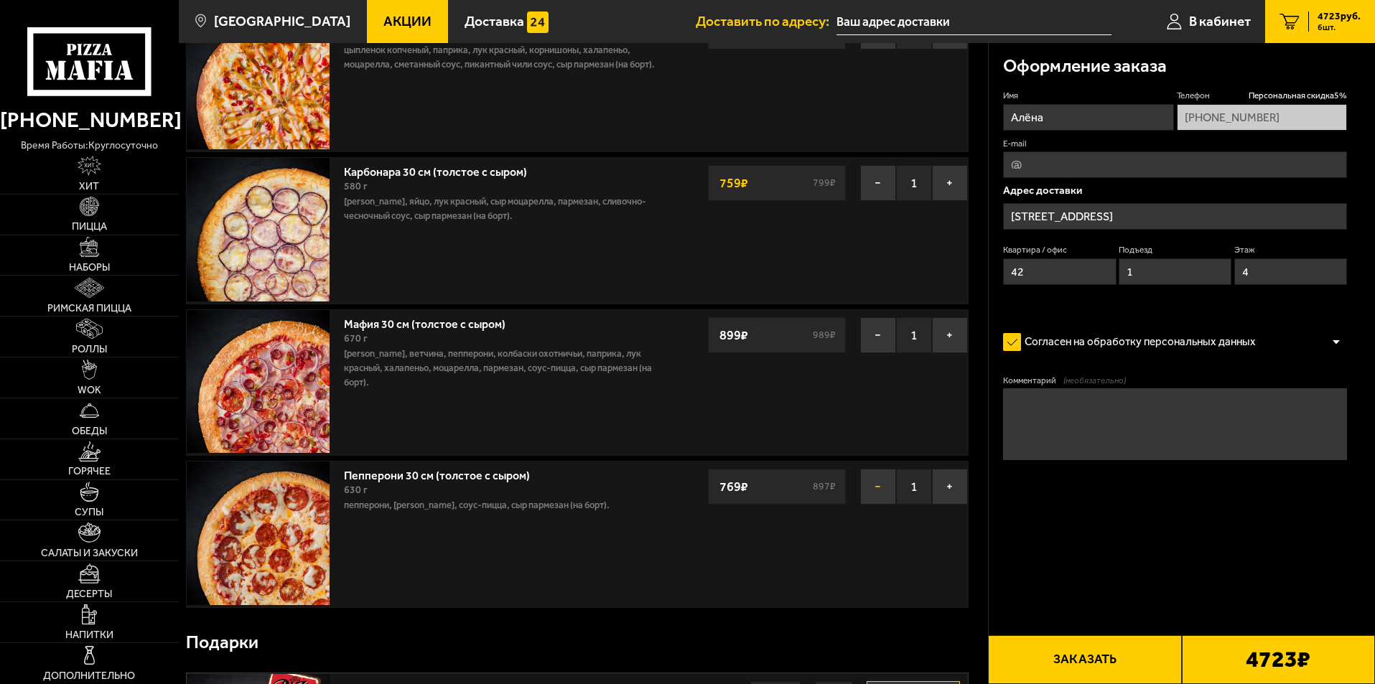
drag, startPoint x: 882, startPoint y: 495, endPoint x: 875, endPoint y: 490, distance: 8.4
click at [882, 495] on button "−" at bounding box center [878, 487] width 36 height 36
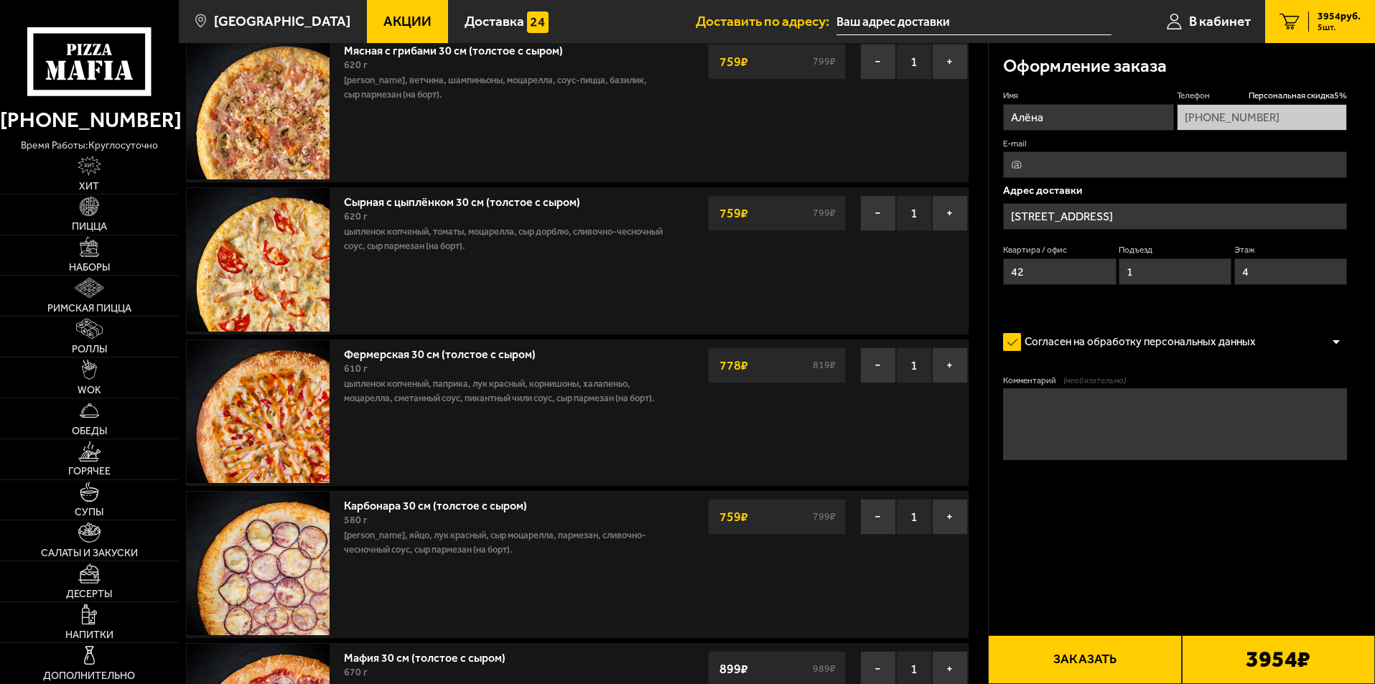
scroll to position [72, 0]
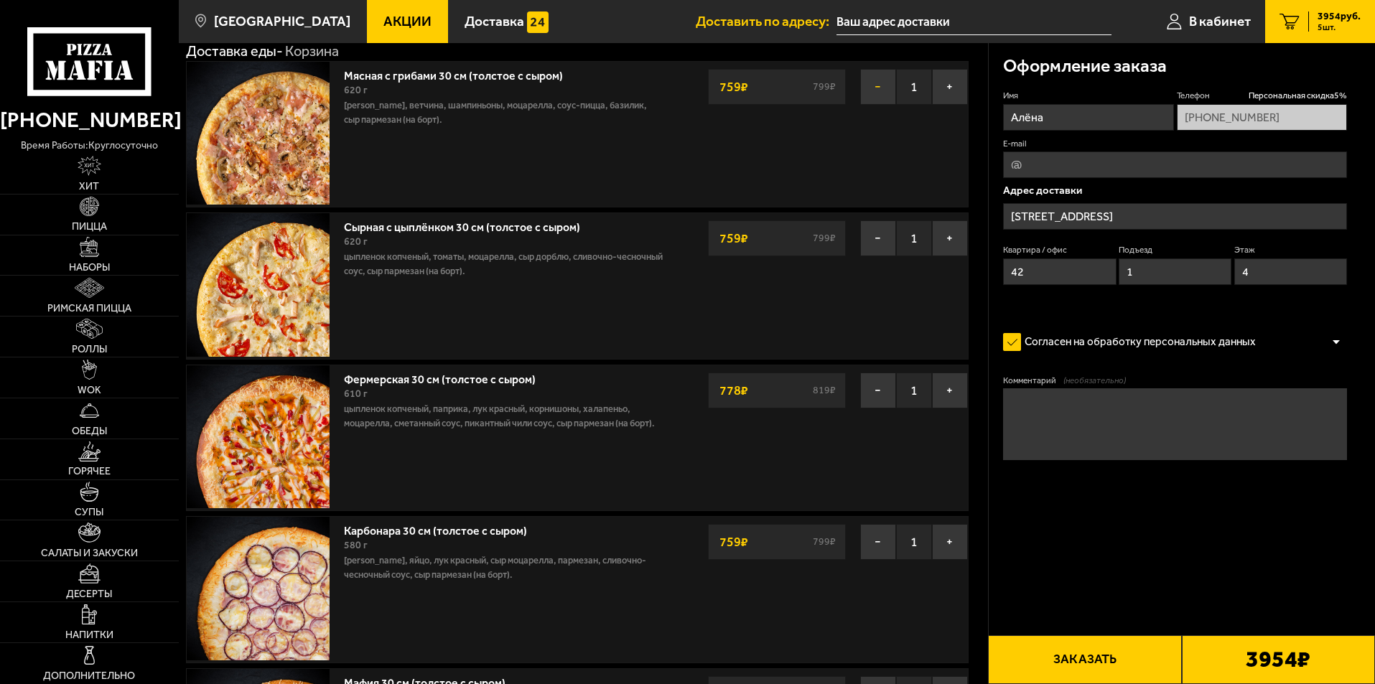
click at [874, 83] on button "−" at bounding box center [878, 87] width 36 height 36
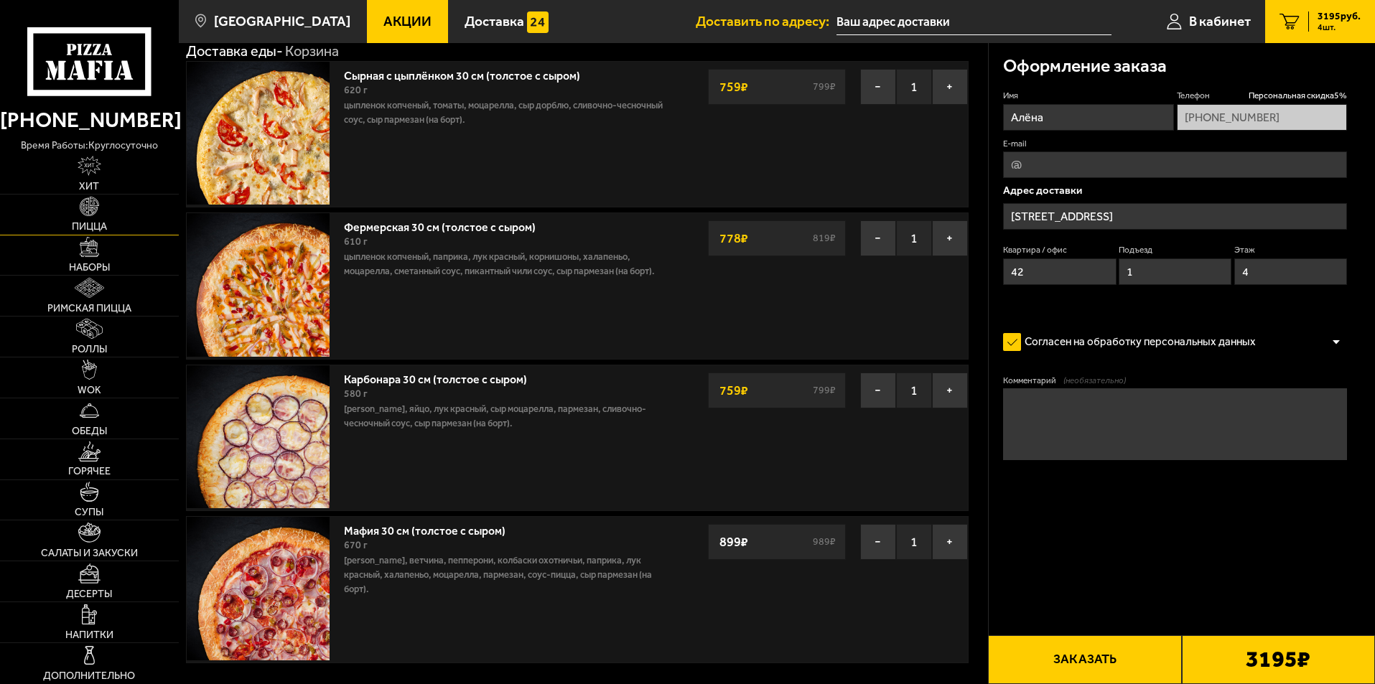
click at [85, 214] on img at bounding box center [90, 207] width 20 height 20
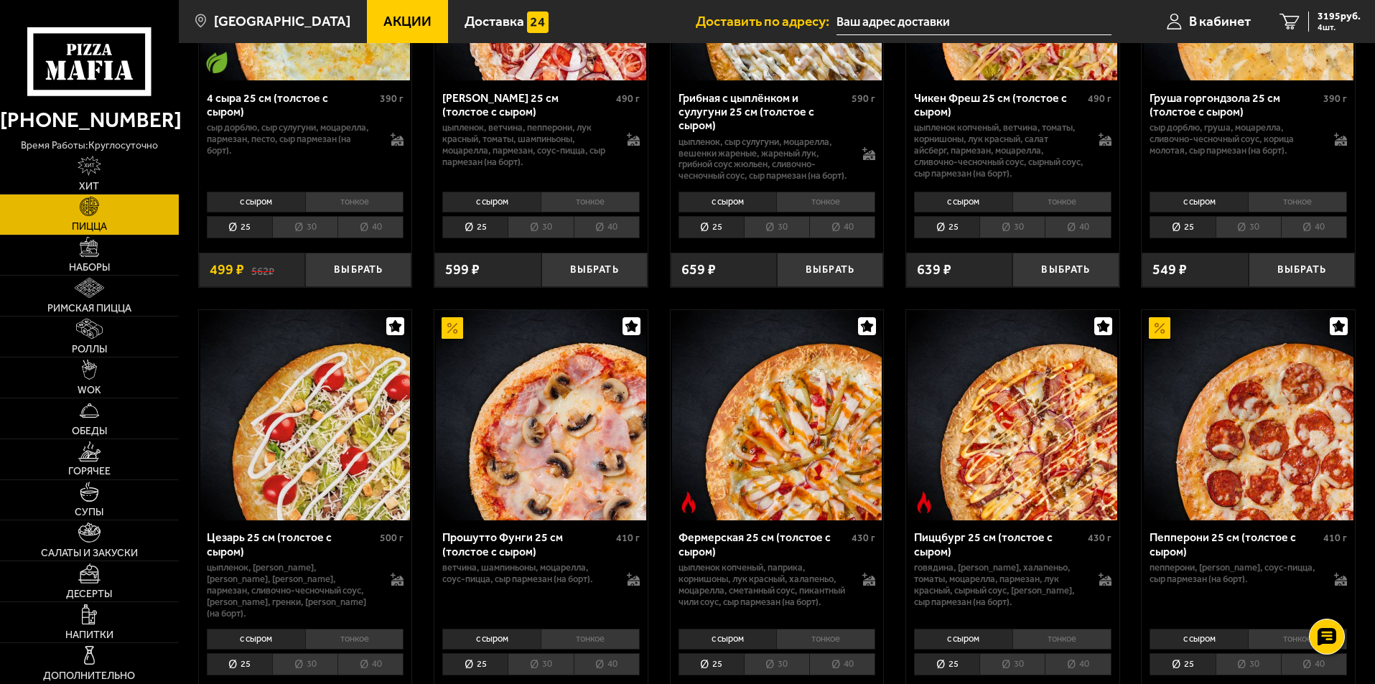
scroll to position [1292, 0]
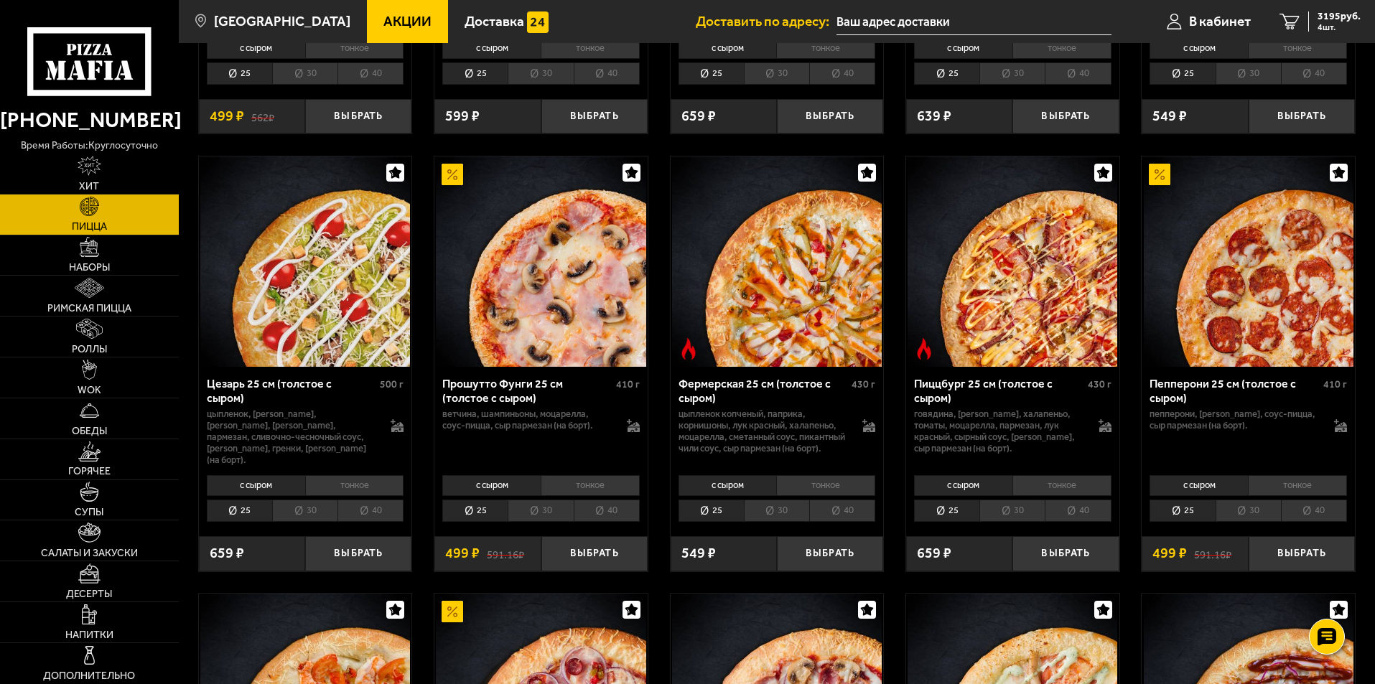
click at [538, 510] on li "30" at bounding box center [540, 511] width 65 height 22
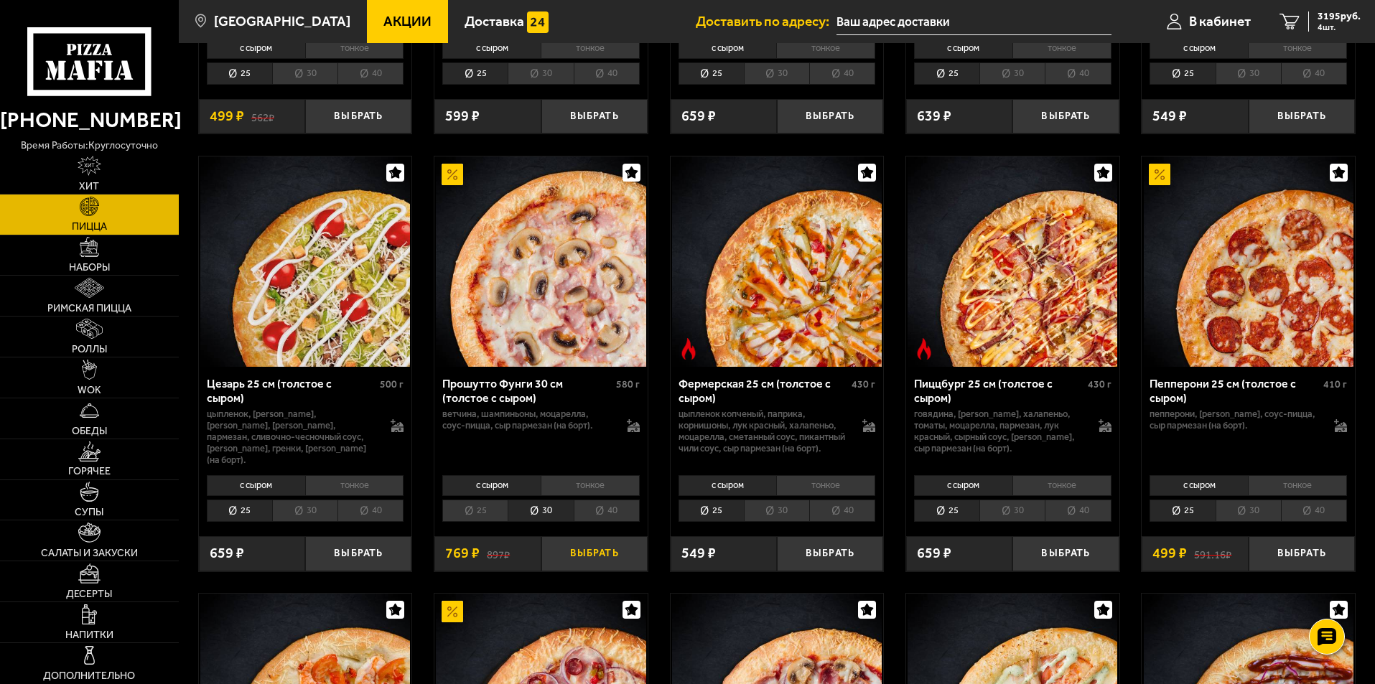
click at [600, 561] on button "Выбрать" at bounding box center [594, 553] width 106 height 35
drag, startPoint x: 1327, startPoint y: 17, endPoint x: 1294, endPoint y: 18, distance: 33.8
click at [1327, 17] on span "3964 руб." at bounding box center [1338, 16] width 43 height 10
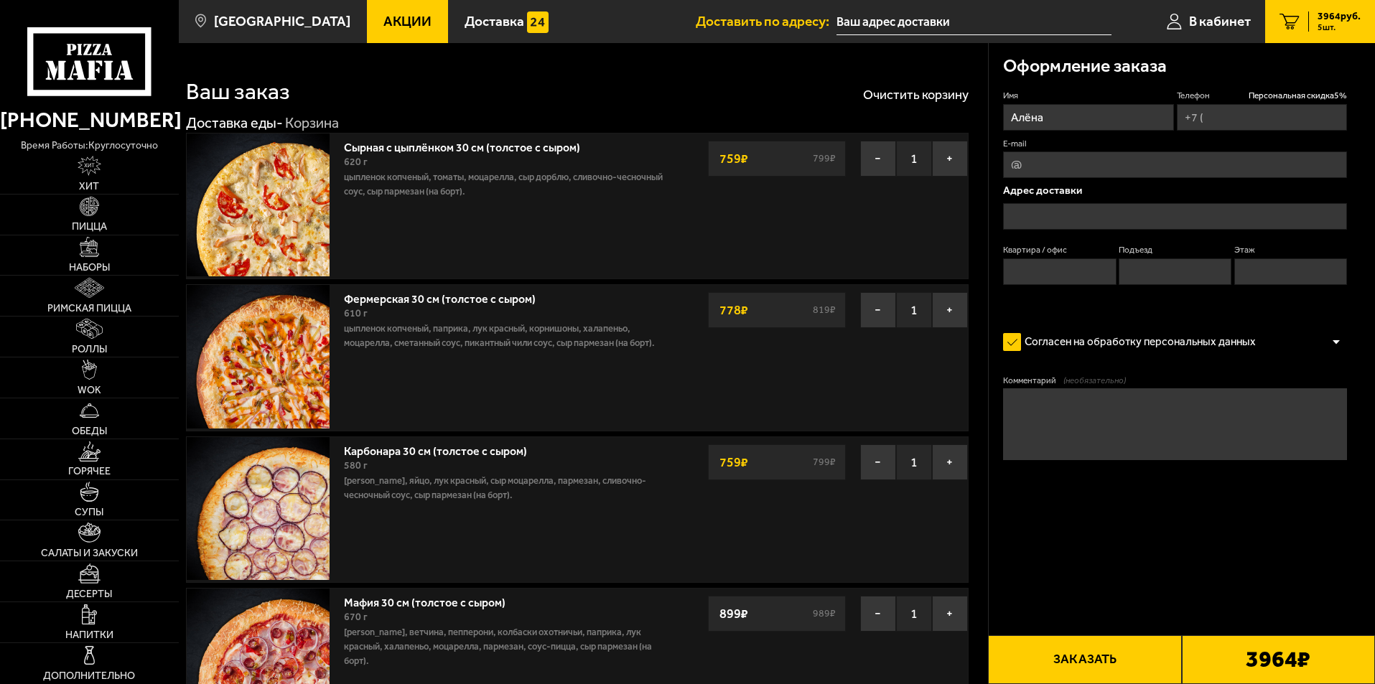
type input "[PHONE_NUMBER]"
type input "[STREET_ADDRESS]"
type input "42"
type input "1"
type input "4"
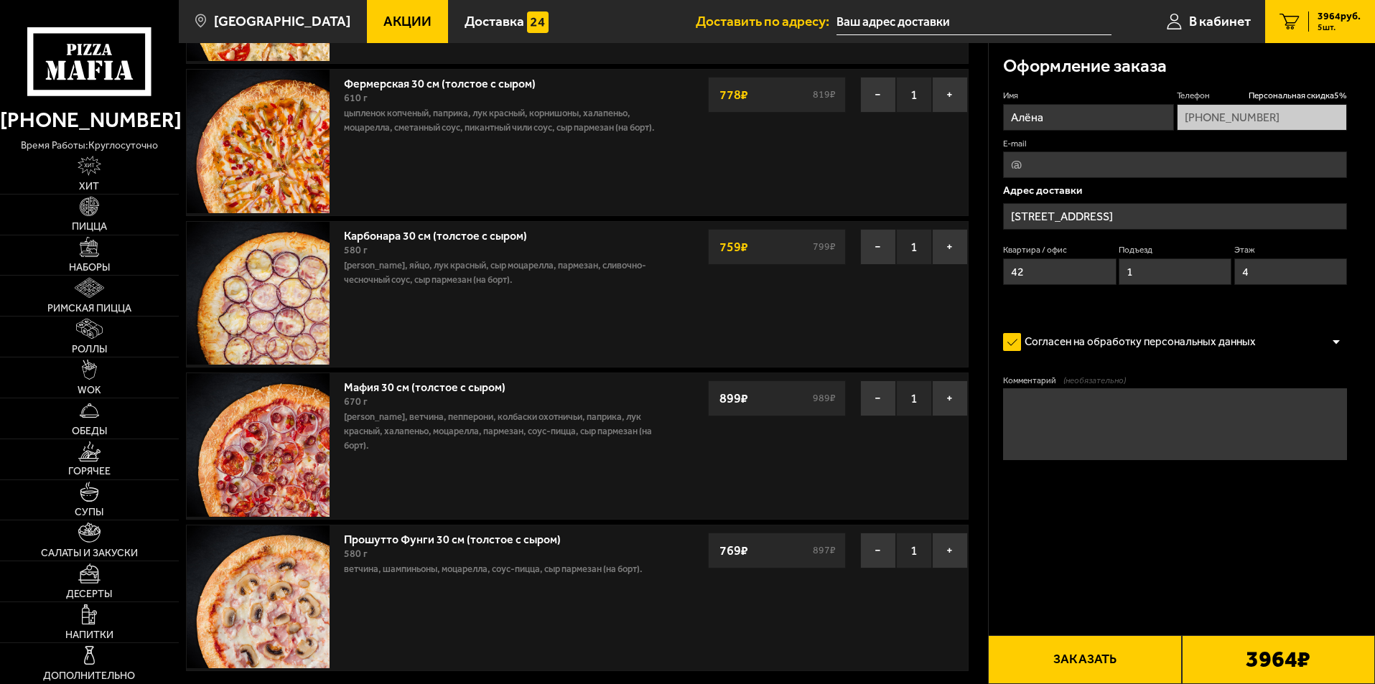
scroll to position [72, 0]
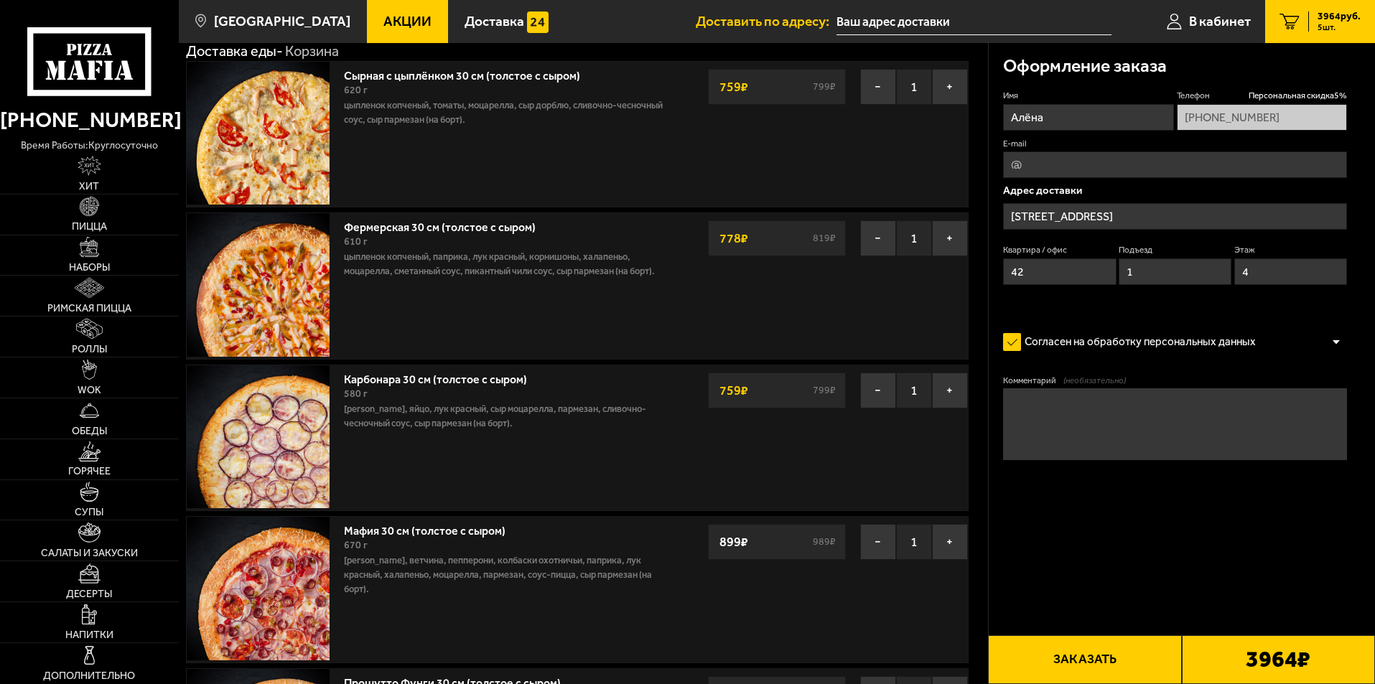
click at [1040, 414] on textarea "Комментарий (необязательно)" at bounding box center [1175, 424] width 344 height 72
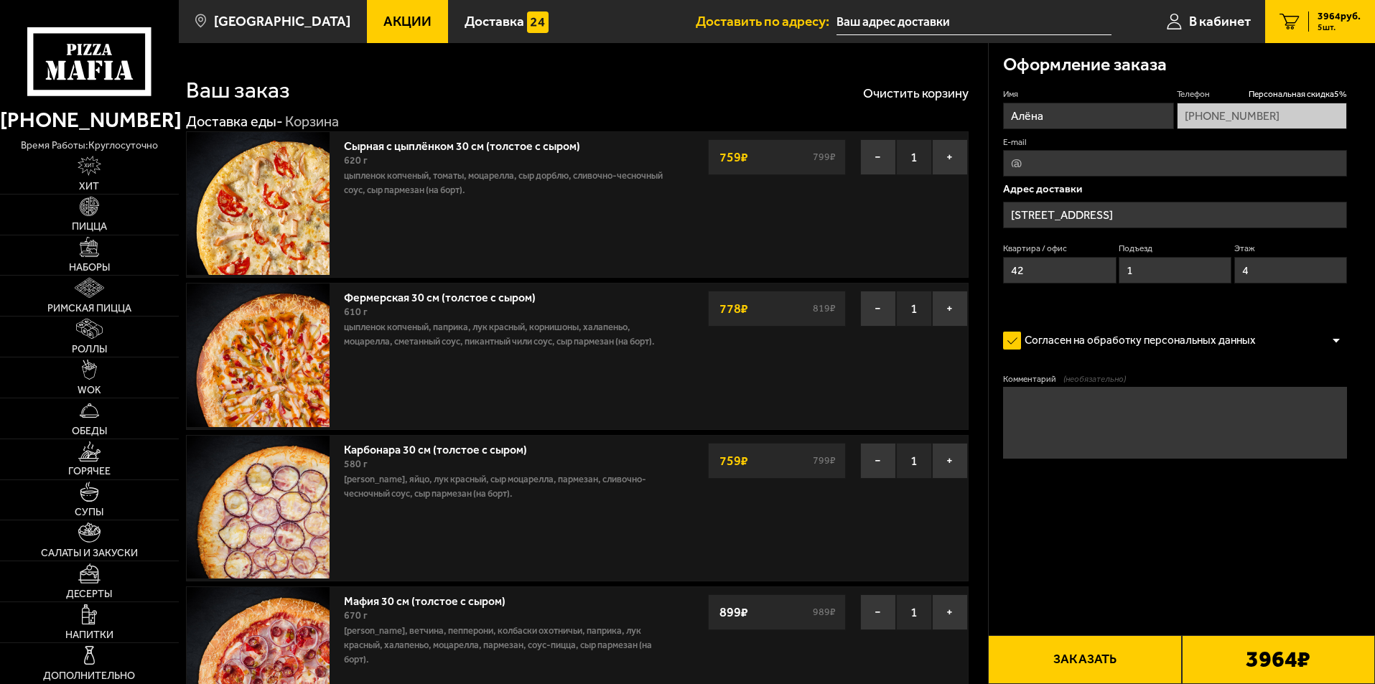
scroll to position [0, 0]
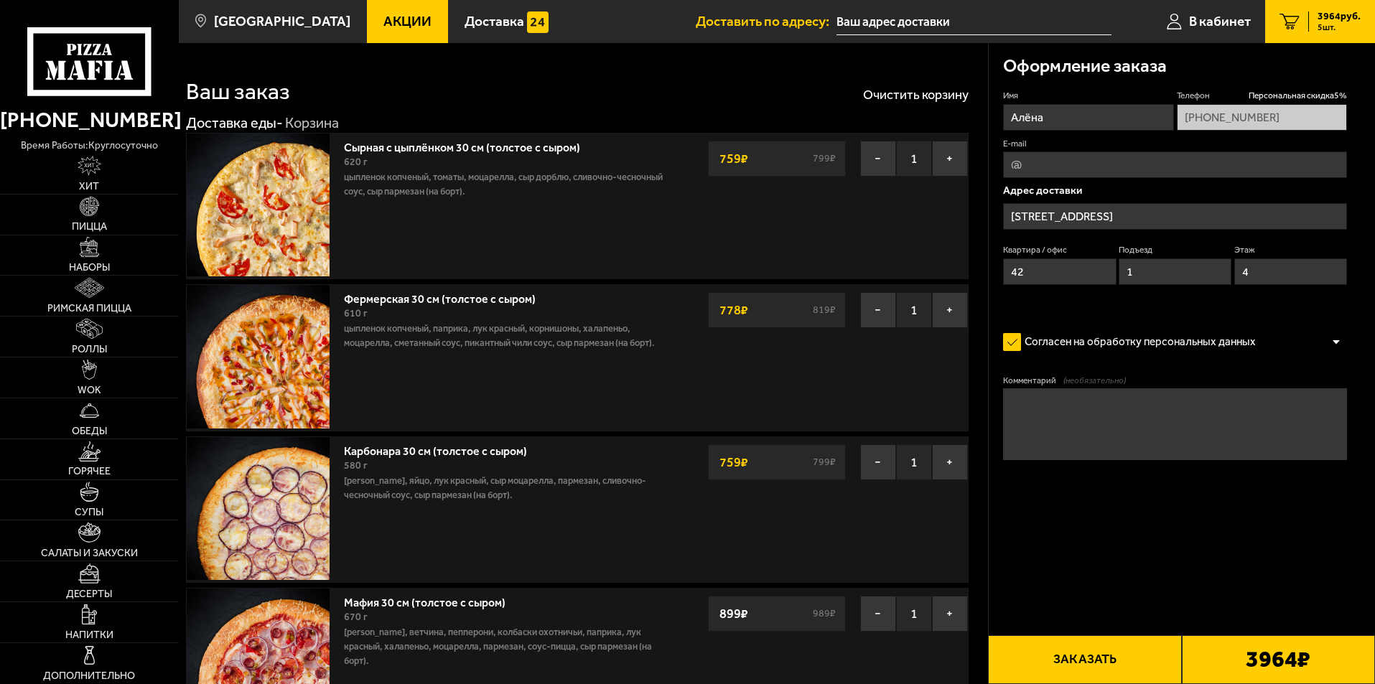
click at [1083, 421] on textarea "Комментарий (необязательно)" at bounding box center [1175, 424] width 344 height 72
click at [1125, 403] on textarea "доставка на [DATE] вк 12:30" at bounding box center [1175, 424] width 344 height 72
click at [1218, 416] on textarea "доставка на [DATE] к 12:30" at bounding box center [1175, 424] width 344 height 72
type textarea "доставка на [DATE] к 12:30"
click at [1087, 656] on button "Заказать" at bounding box center [1084, 659] width 193 height 49
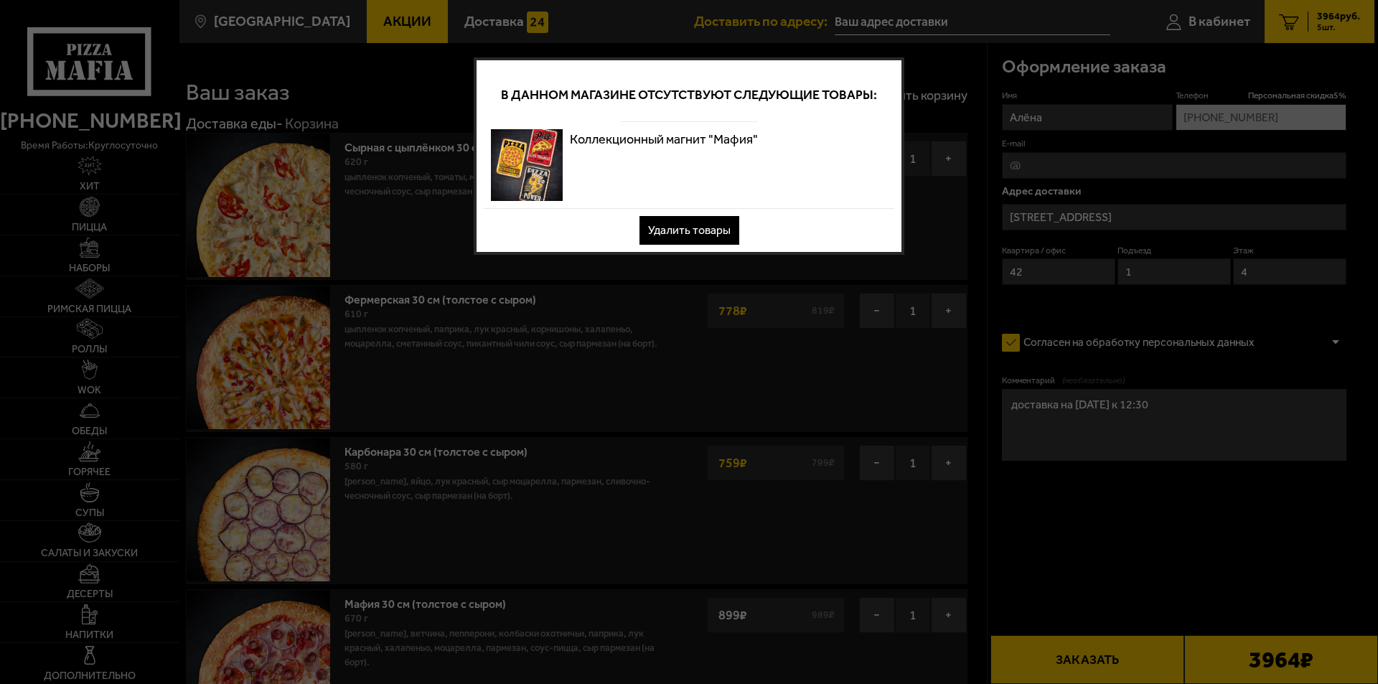
click at [692, 227] on button "Удалить товары" at bounding box center [690, 230] width 100 height 29
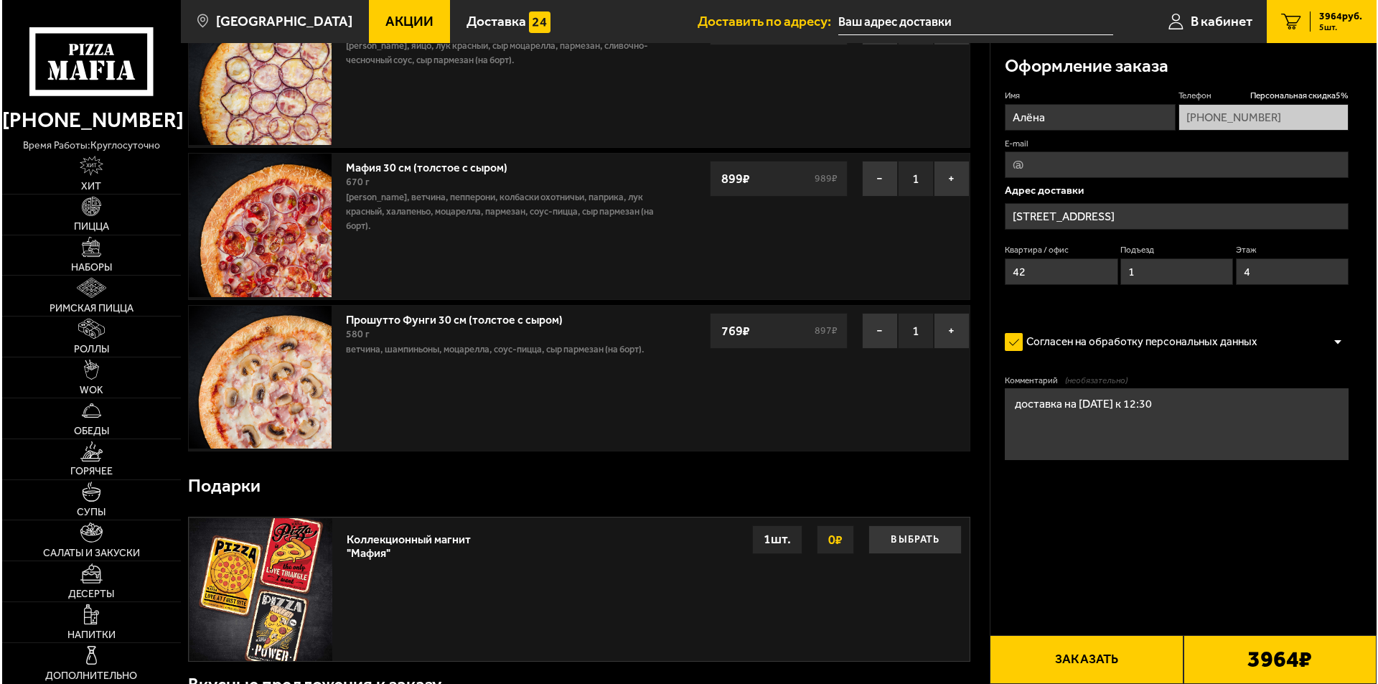
scroll to position [503, 0]
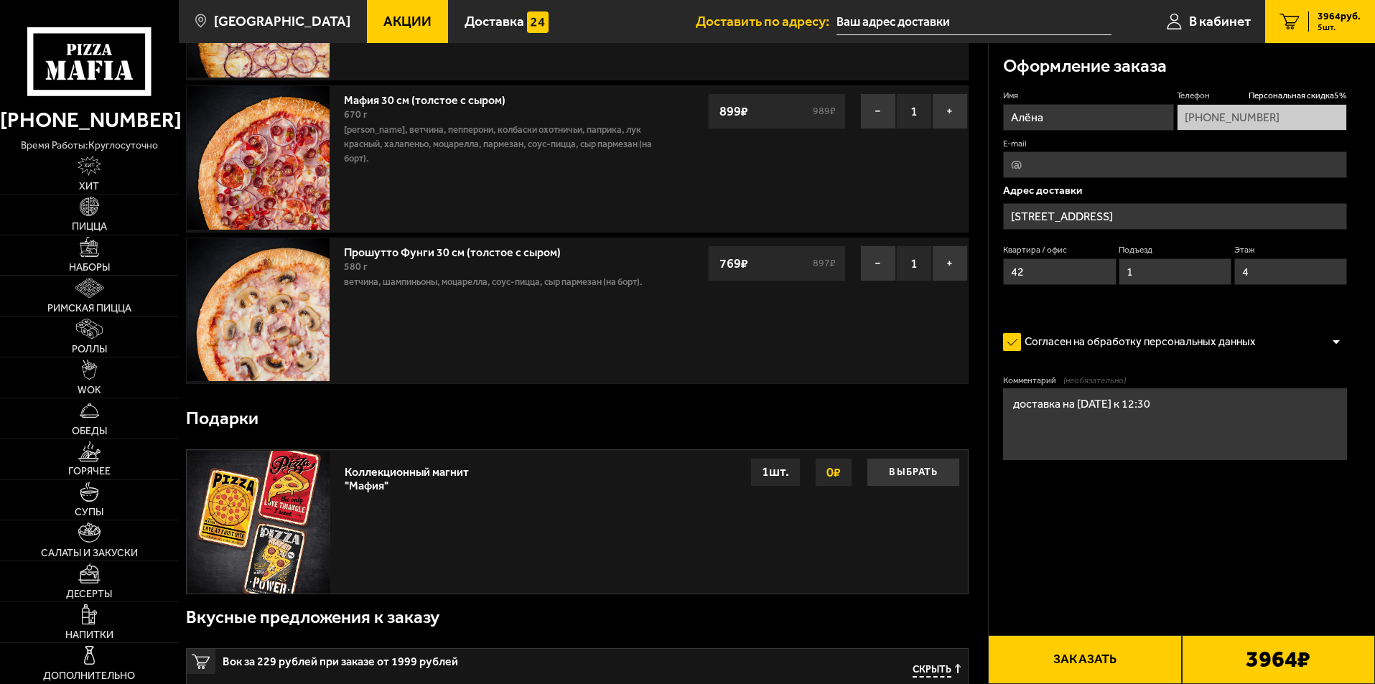
click at [1111, 656] on button "Заказать" at bounding box center [1084, 659] width 193 height 49
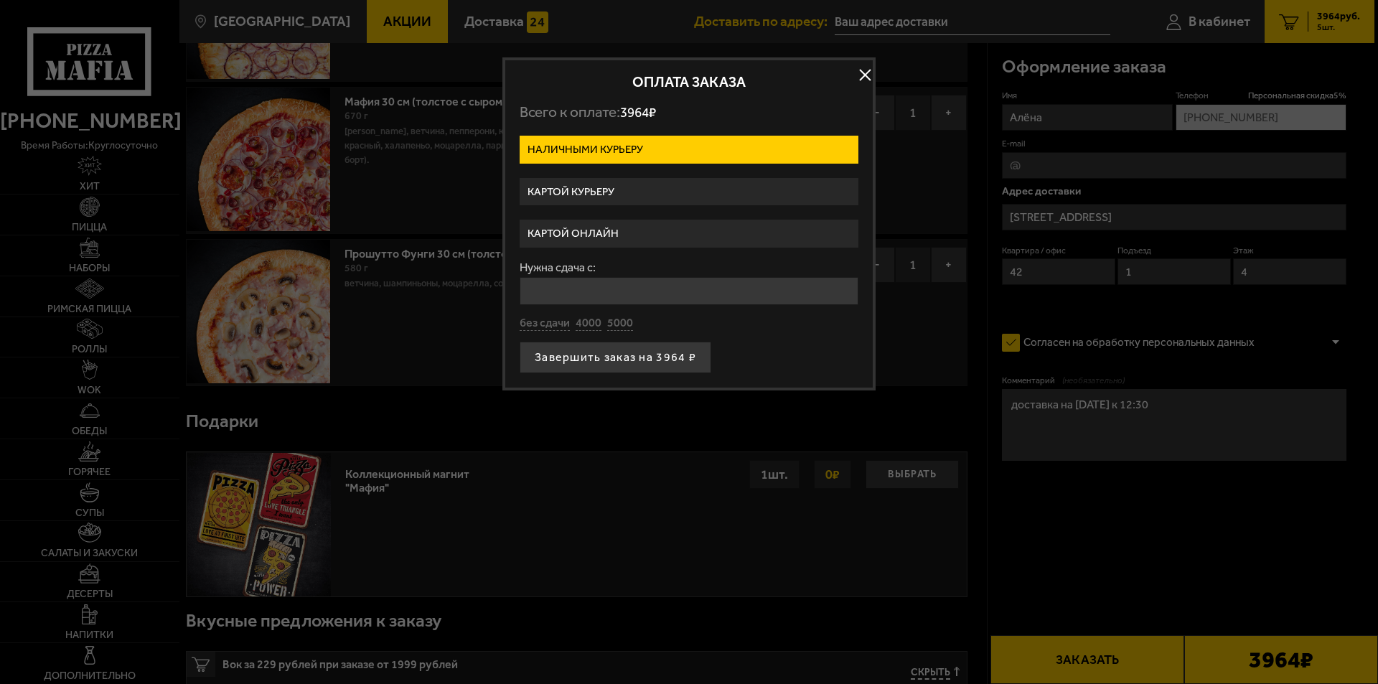
click at [574, 190] on label "Картой курьеру" at bounding box center [689, 192] width 339 height 28
click at [0, 0] on input "Картой курьеру" at bounding box center [0, 0] width 0 height 0
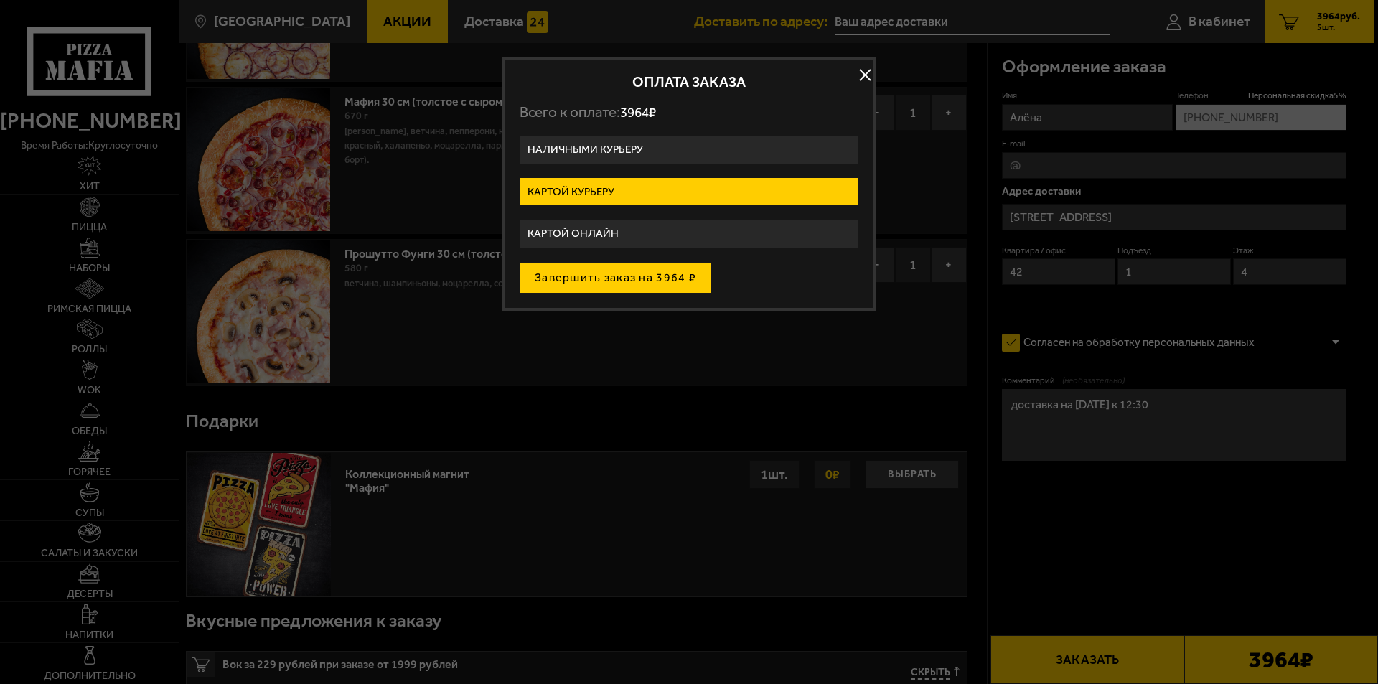
click at [589, 278] on button "Завершить заказ на 3964 ₽" at bounding box center [616, 278] width 192 height 32
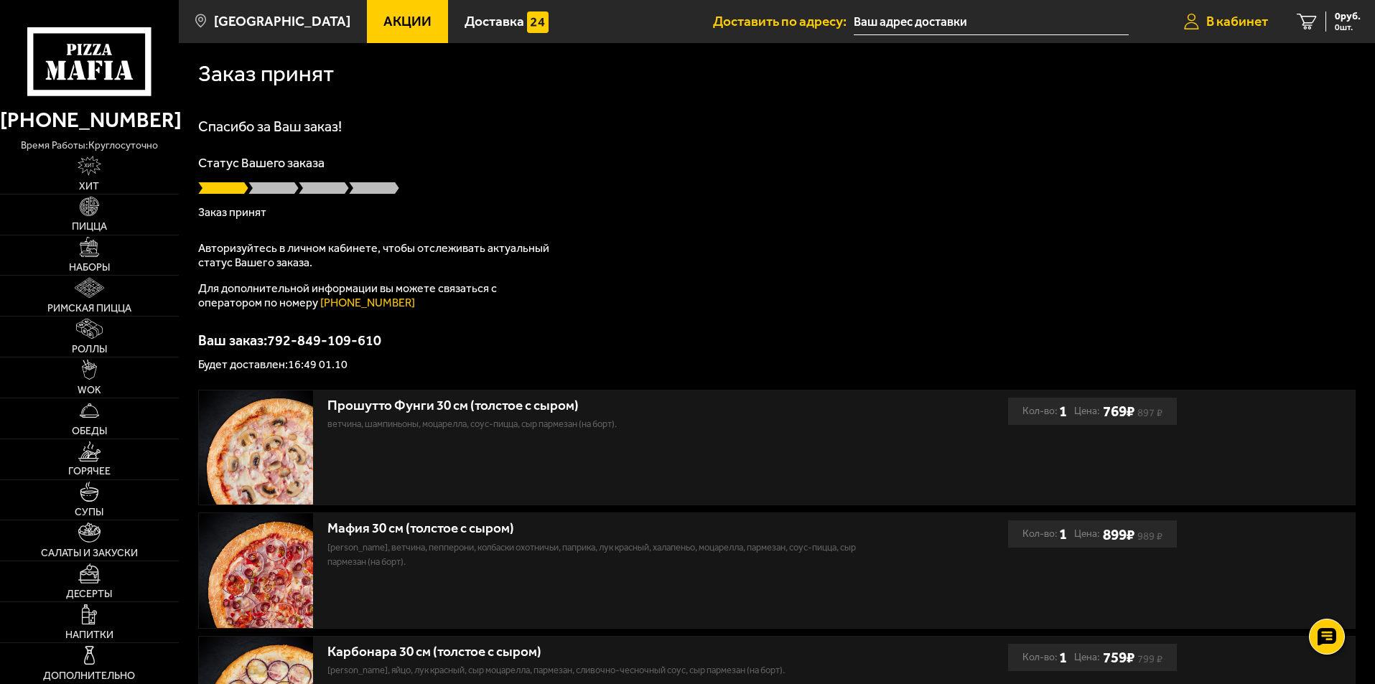
click at [1215, 22] on span "В кабинет" at bounding box center [1237, 21] width 62 height 14
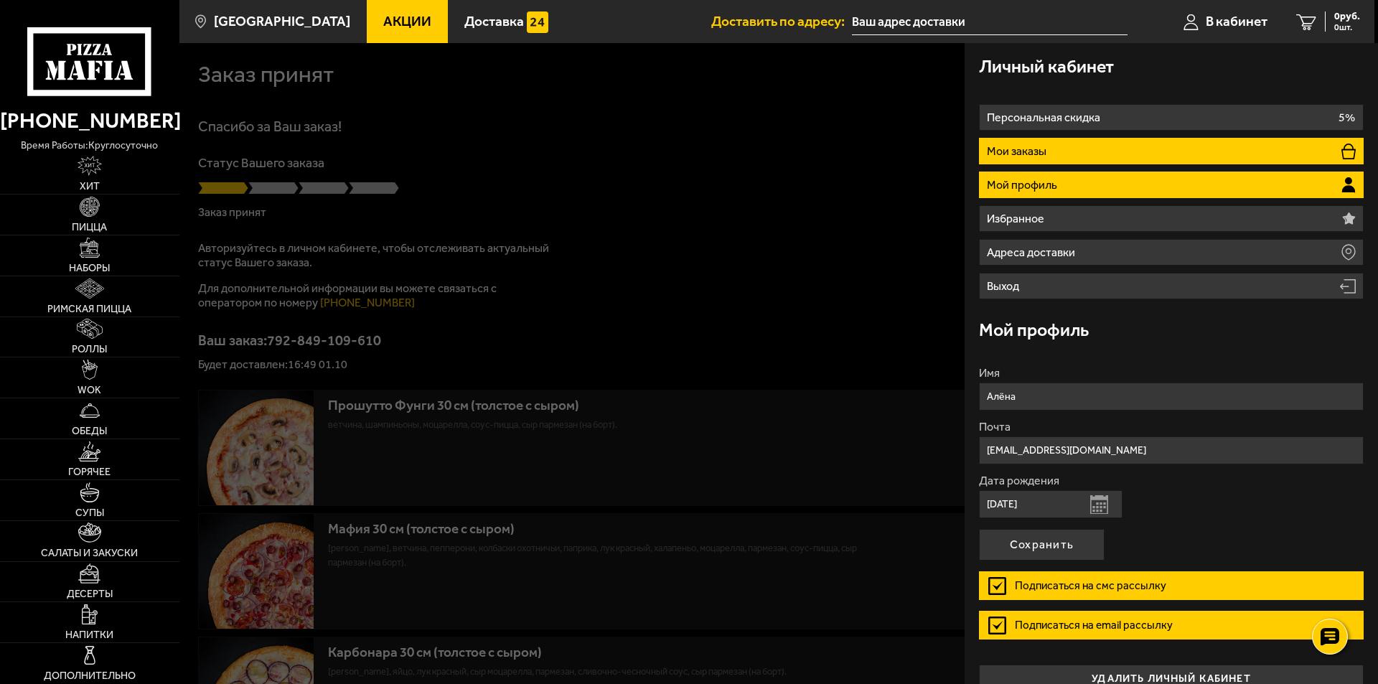
click at [1065, 145] on li "Мои заказы" at bounding box center [1171, 151] width 385 height 27
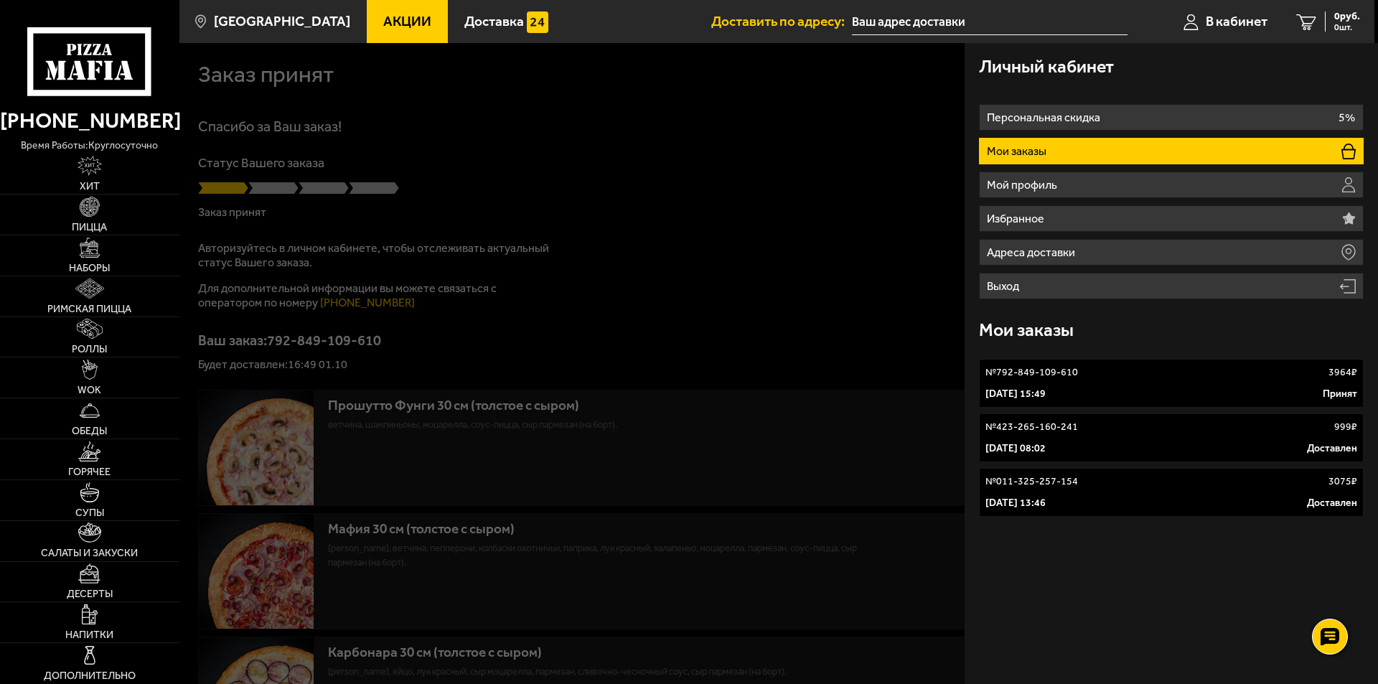
click at [1141, 380] on link "№ 792-849-109-610 3964 ₽ [DATE] 15:49 Принят" at bounding box center [1171, 383] width 385 height 49
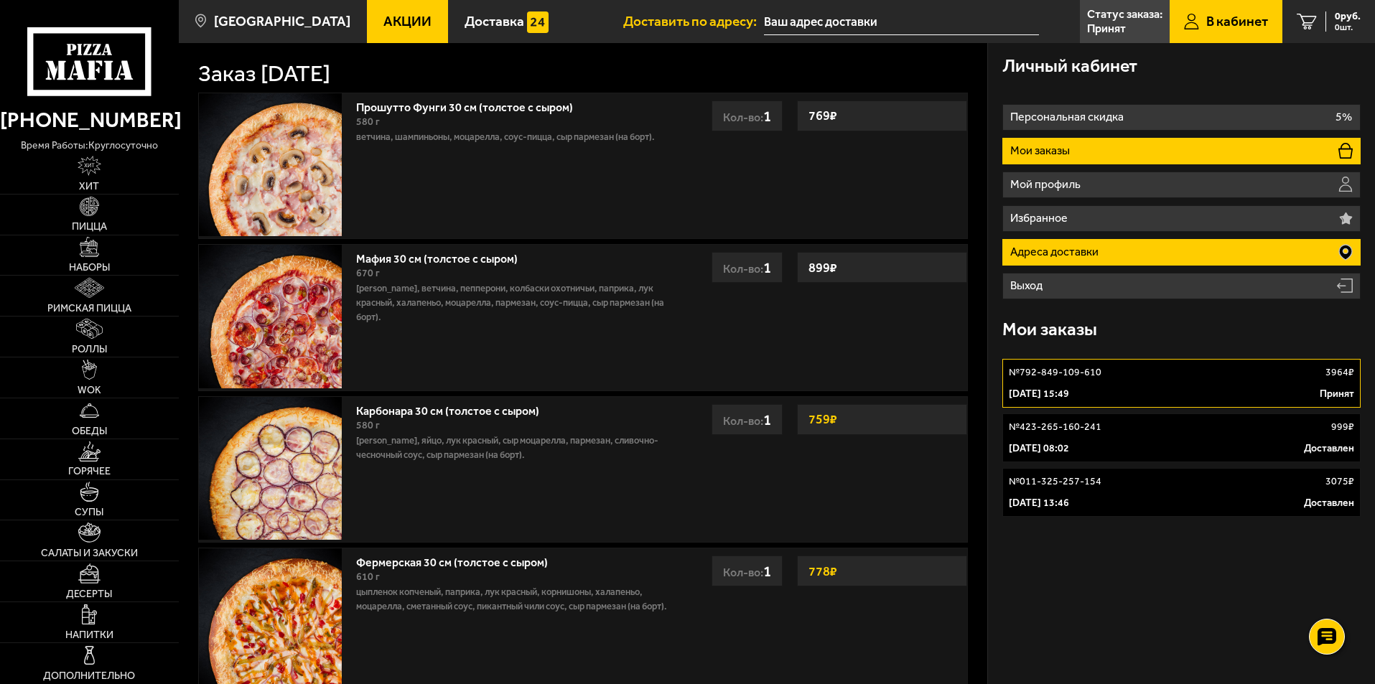
click at [1110, 256] on li "Адреса доставки" at bounding box center [1181, 252] width 358 height 27
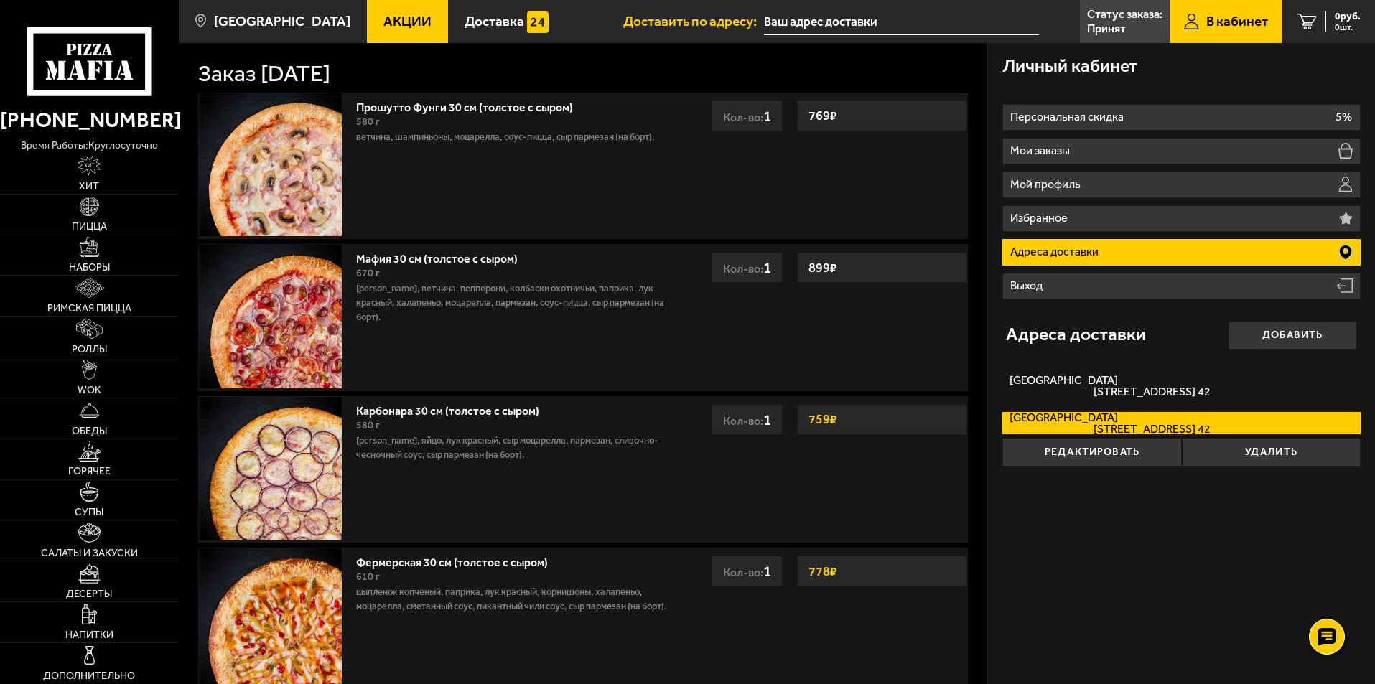
click at [1211, 21] on span "В кабинет" at bounding box center [1237, 21] width 62 height 14
click at [1119, 17] on p "Статус заказа:" at bounding box center [1124, 14] width 75 height 11
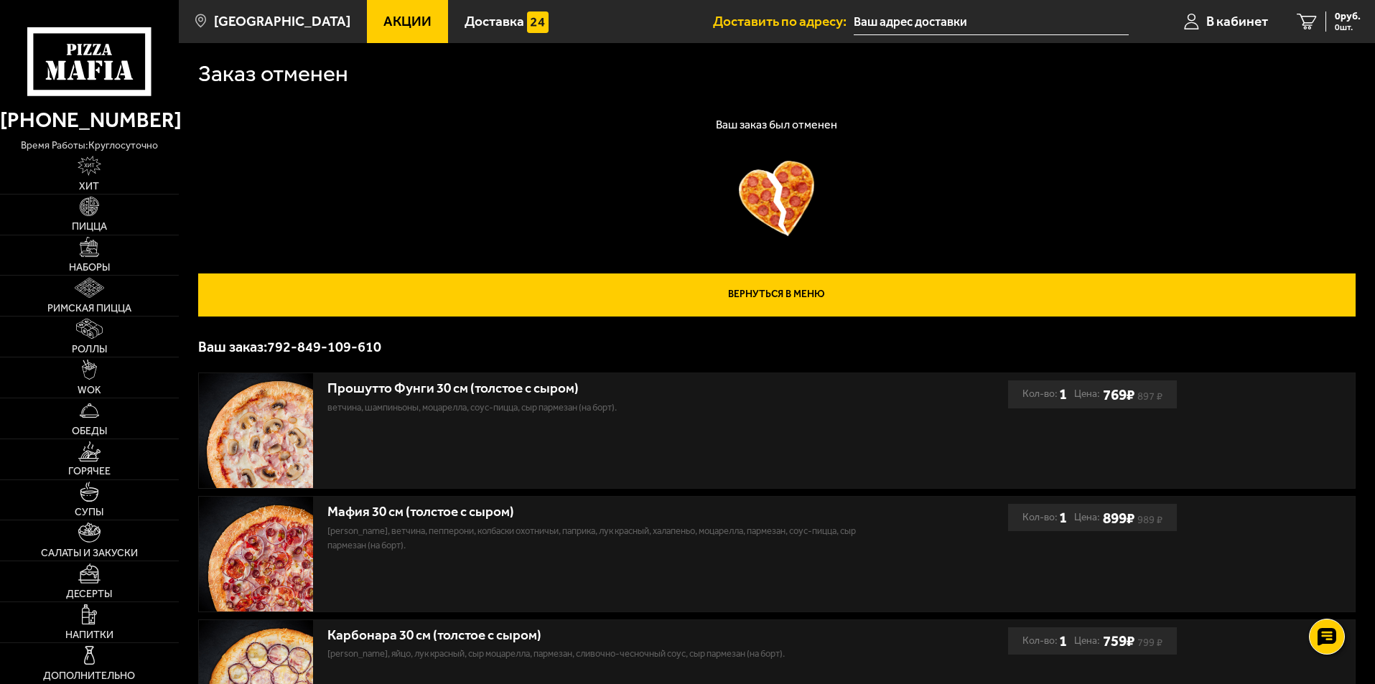
click at [795, 291] on link "Вернуться в меню" at bounding box center [776, 295] width 1157 height 43
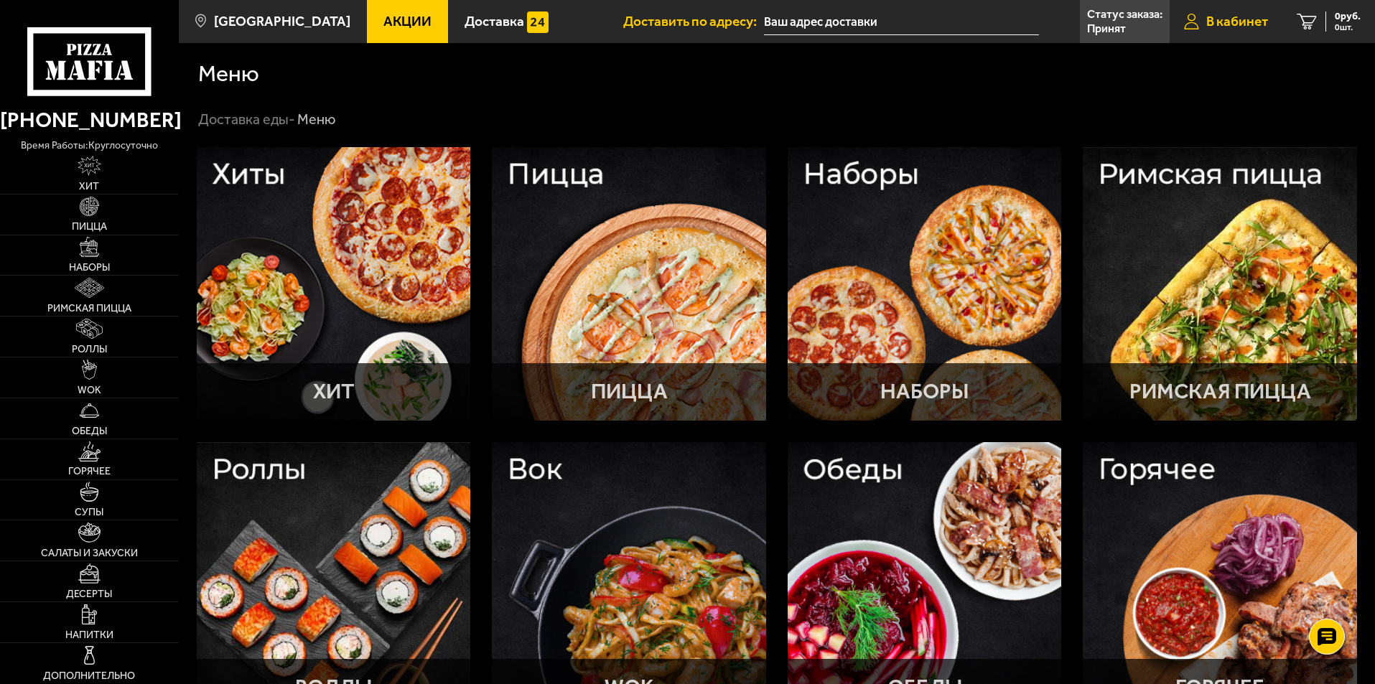
click at [1222, 19] on span "В кабинет" at bounding box center [1237, 21] width 62 height 14
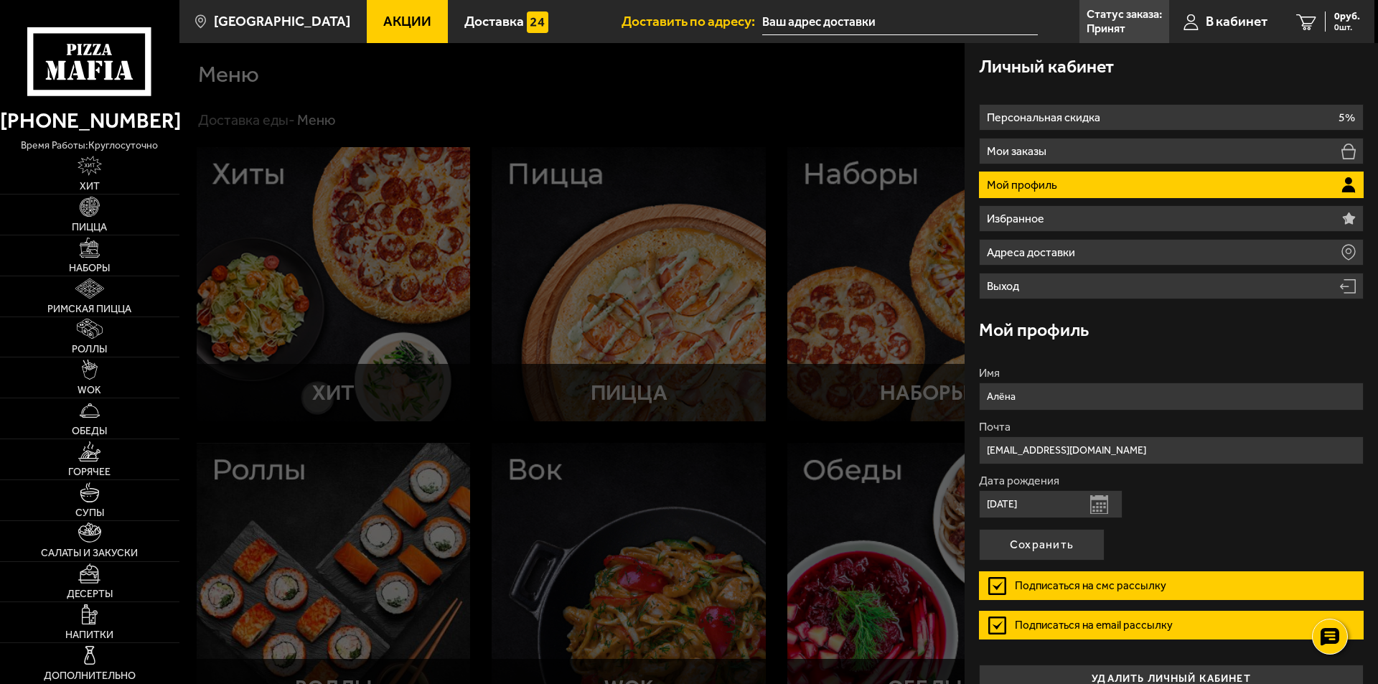
click at [846, 92] on div at bounding box center [868, 385] width 1378 height 684
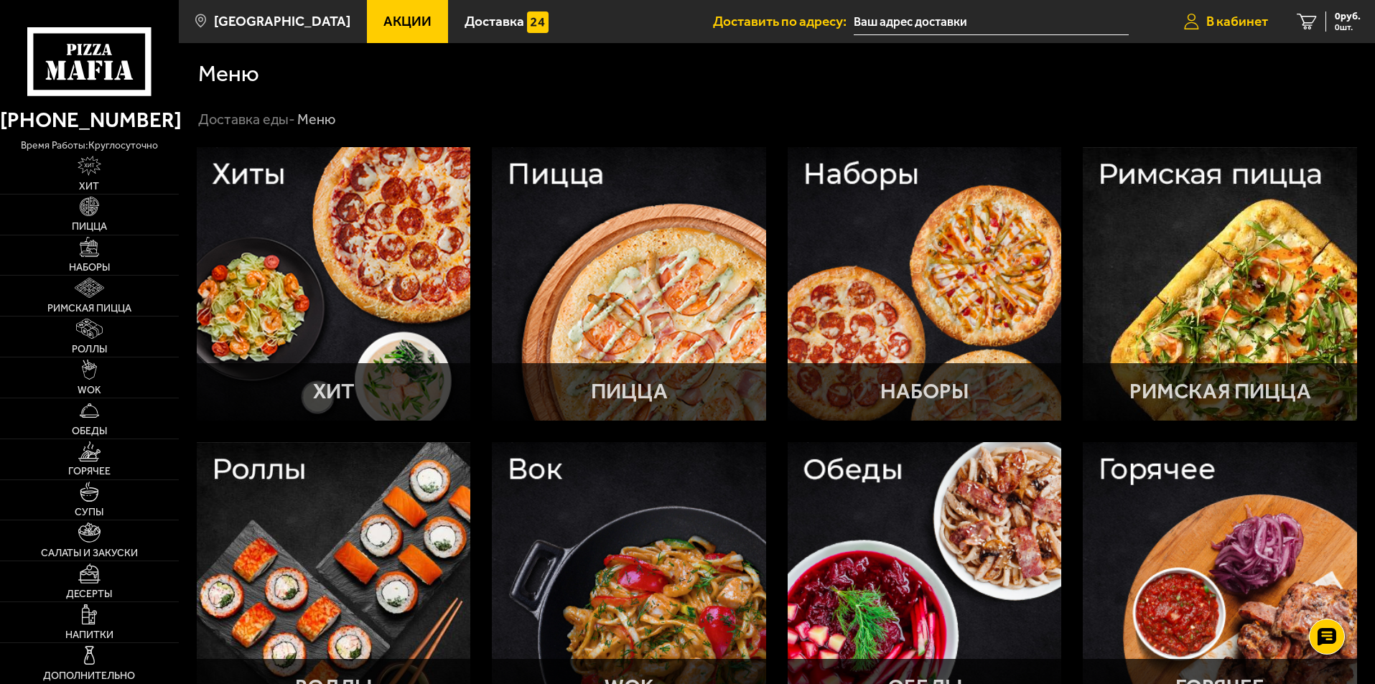
click at [1227, 14] on span "В кабинет" at bounding box center [1237, 21] width 62 height 14
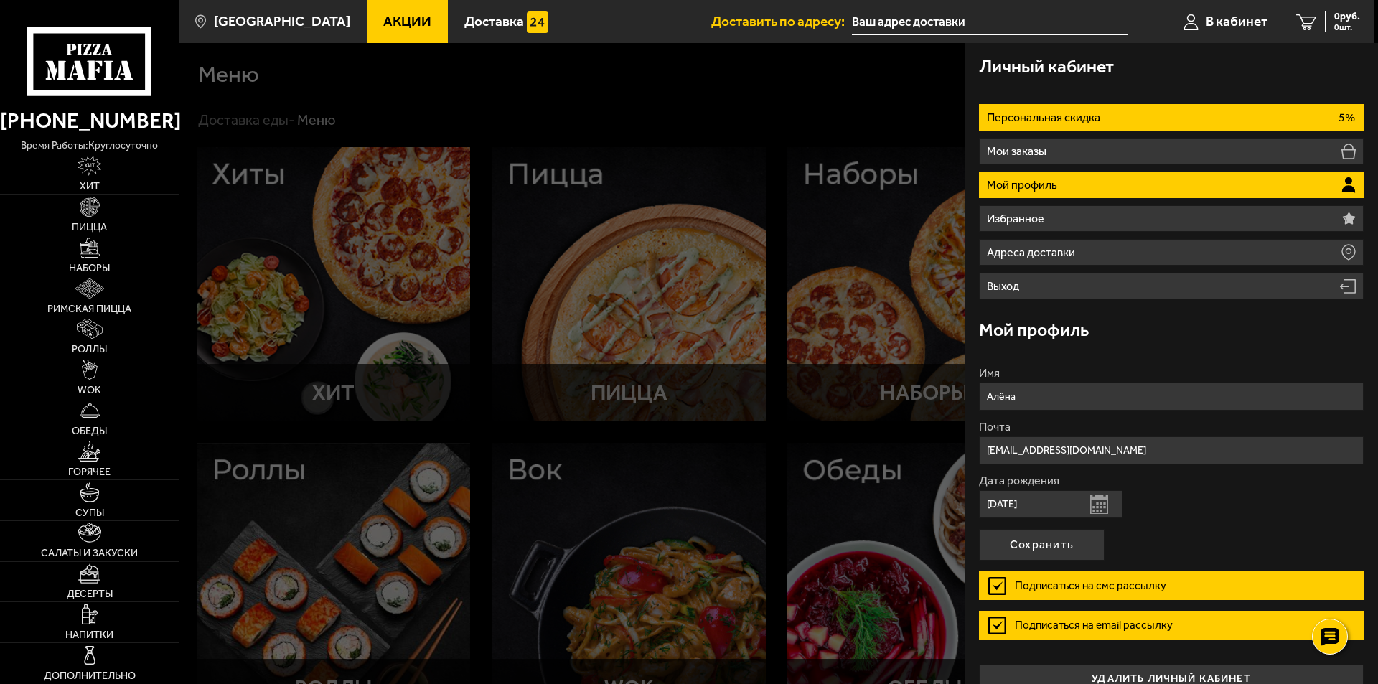
click at [1050, 129] on li "Персональная скидка 5%" at bounding box center [1171, 117] width 385 height 27
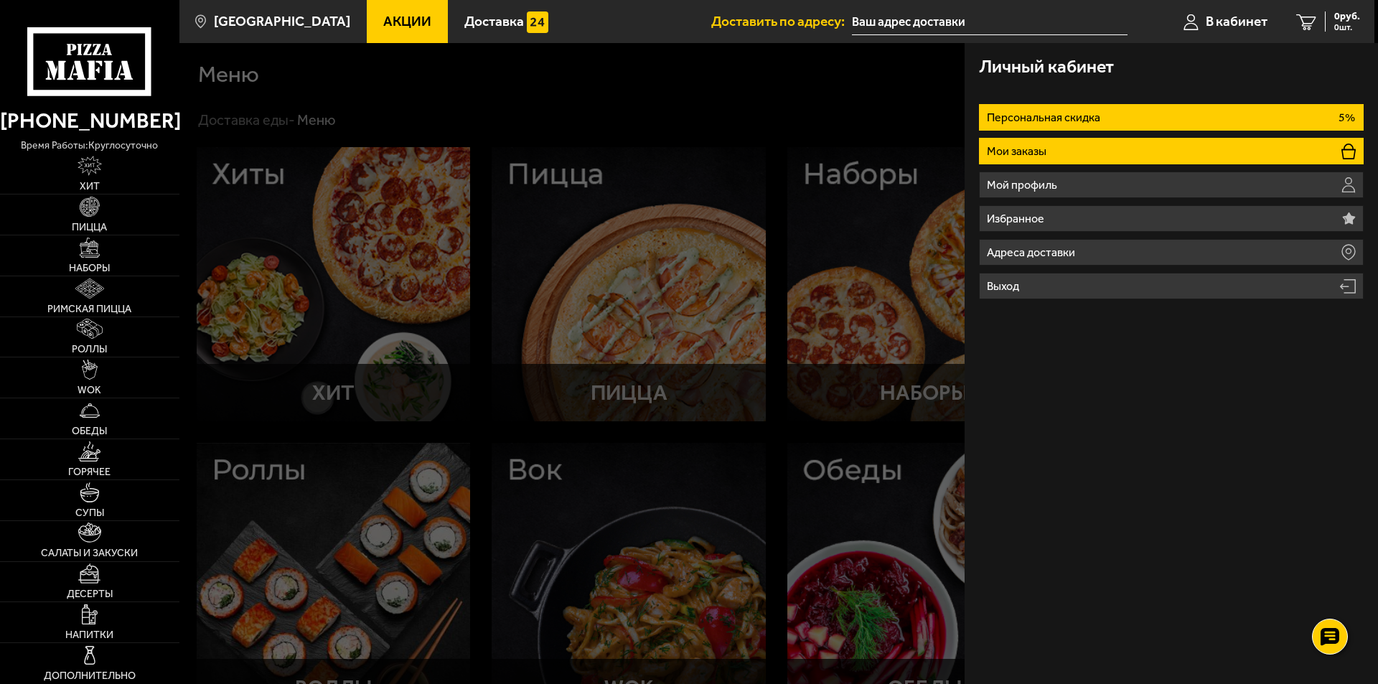
click at [1052, 142] on li "Мои заказы" at bounding box center [1171, 151] width 385 height 27
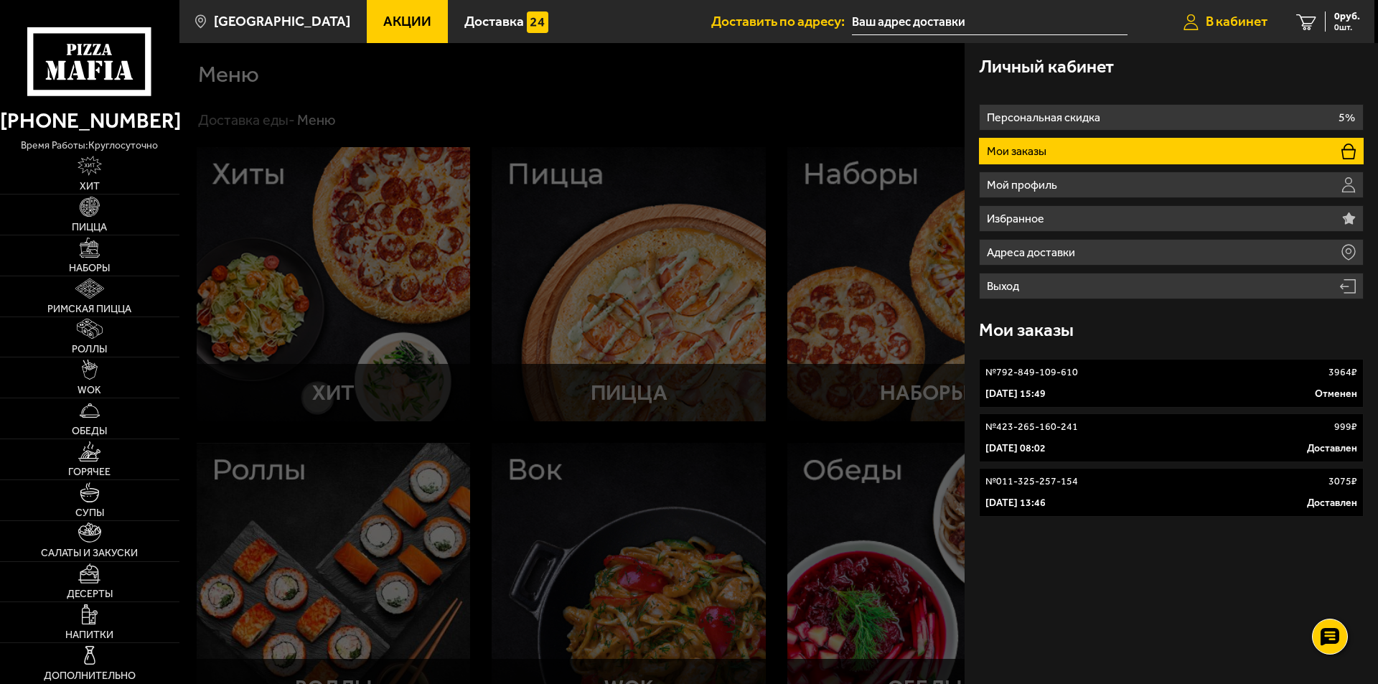
click at [1233, 19] on span "В кабинет" at bounding box center [1237, 21] width 62 height 14
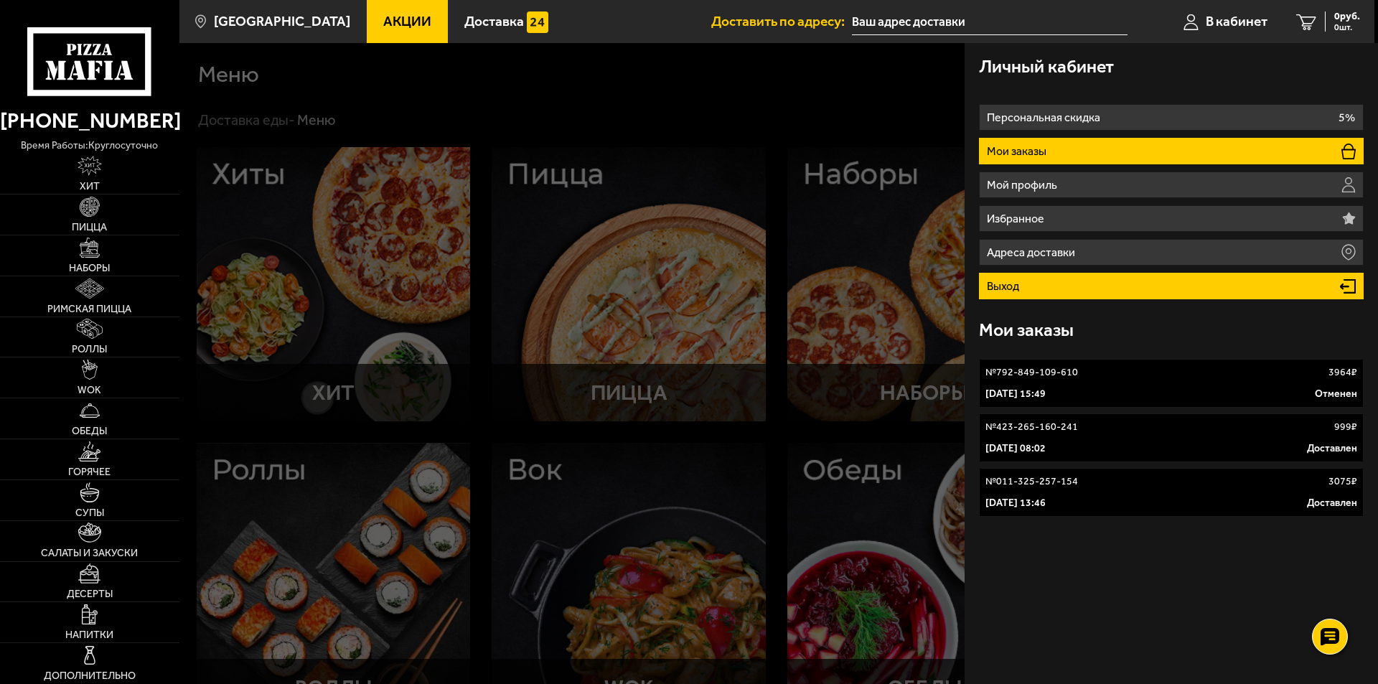
click at [1030, 284] on li "Выход" at bounding box center [1171, 286] width 385 height 27
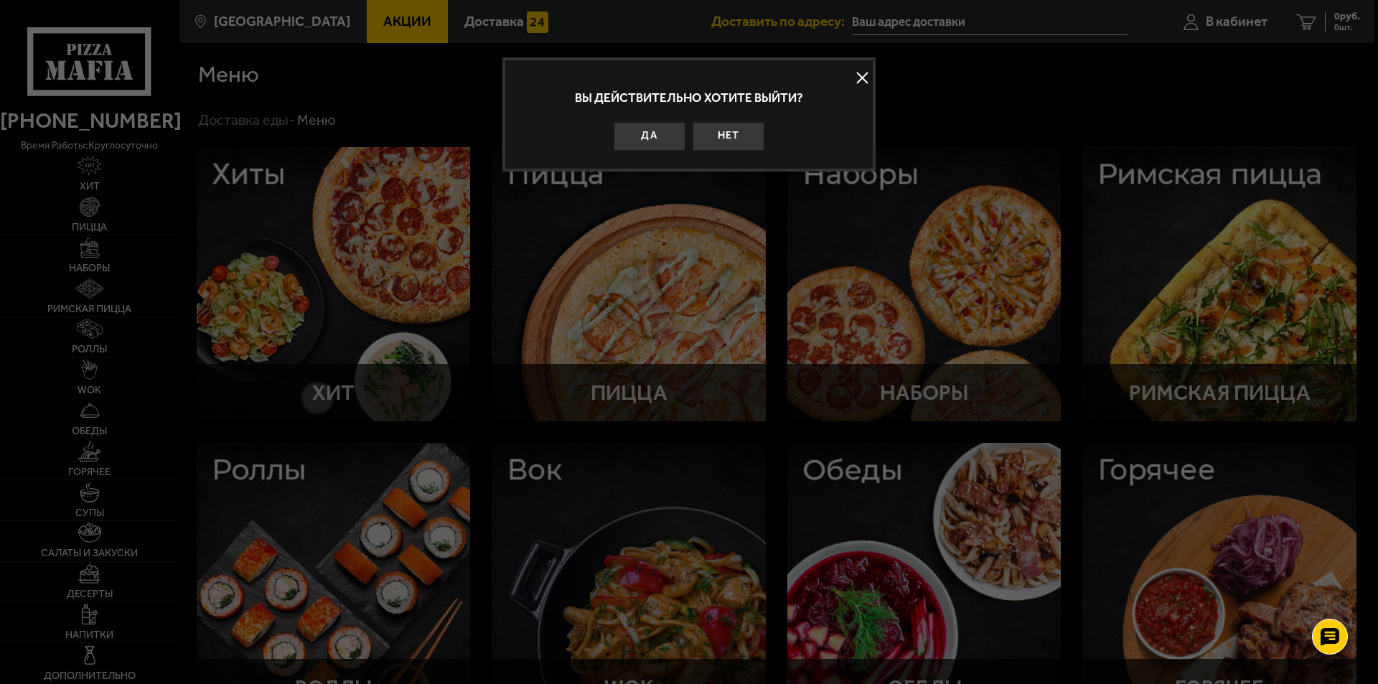
click at [652, 131] on button "Да" at bounding box center [650, 136] width 72 height 29
